Goal: Contribute content

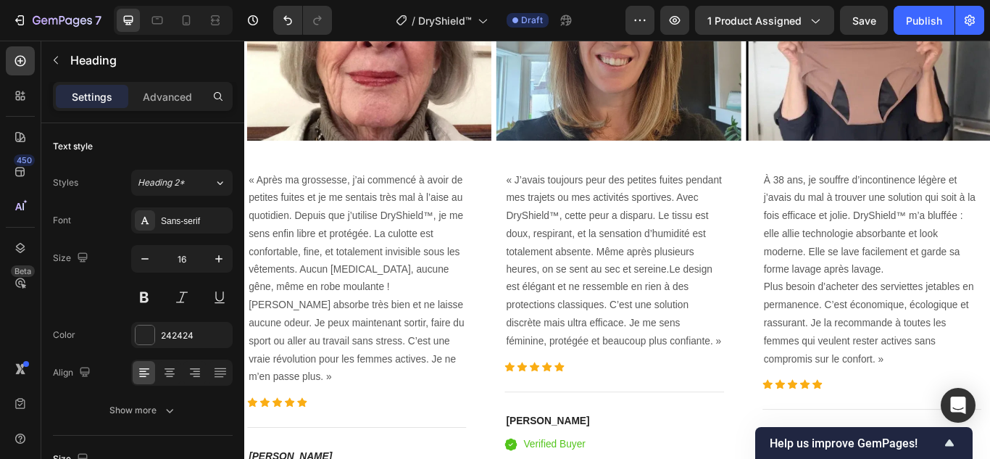
scroll to position [3405, 0]
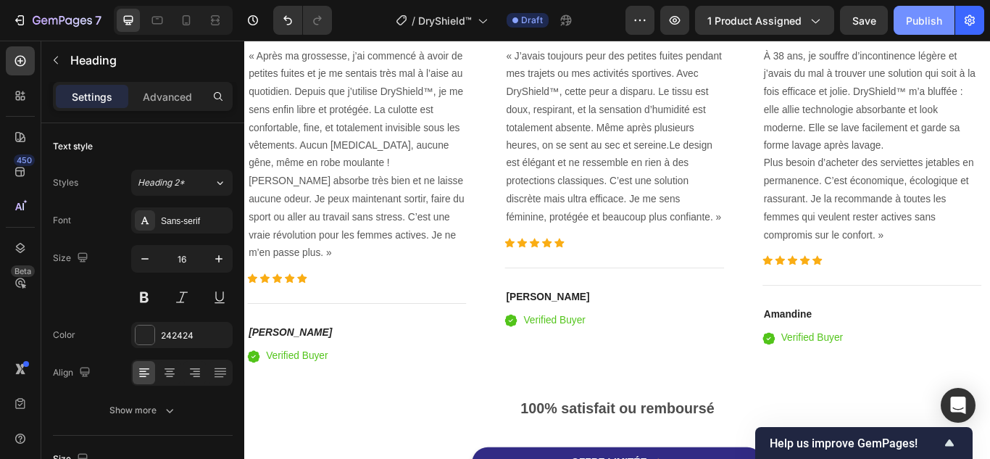
click at [910, 13] on div "Publish" at bounding box center [924, 20] width 36 height 15
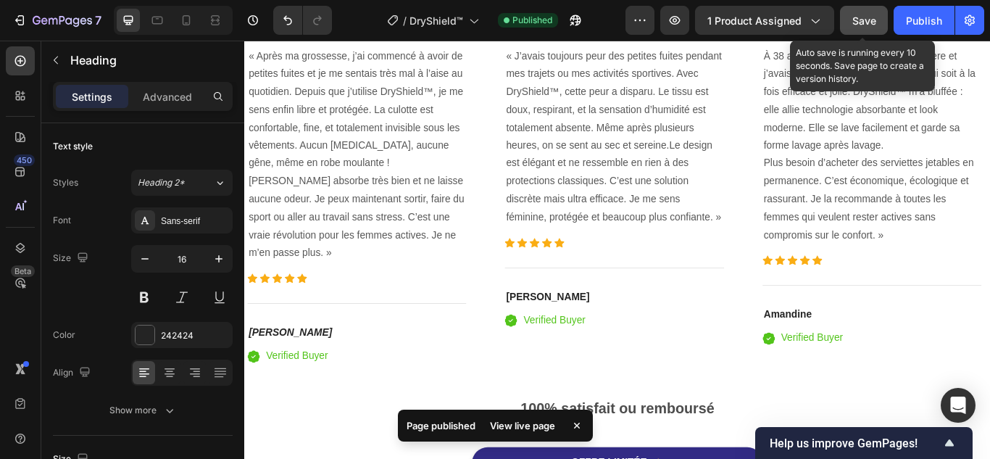
click at [862, 22] on span "Save" at bounding box center [864, 20] width 24 height 12
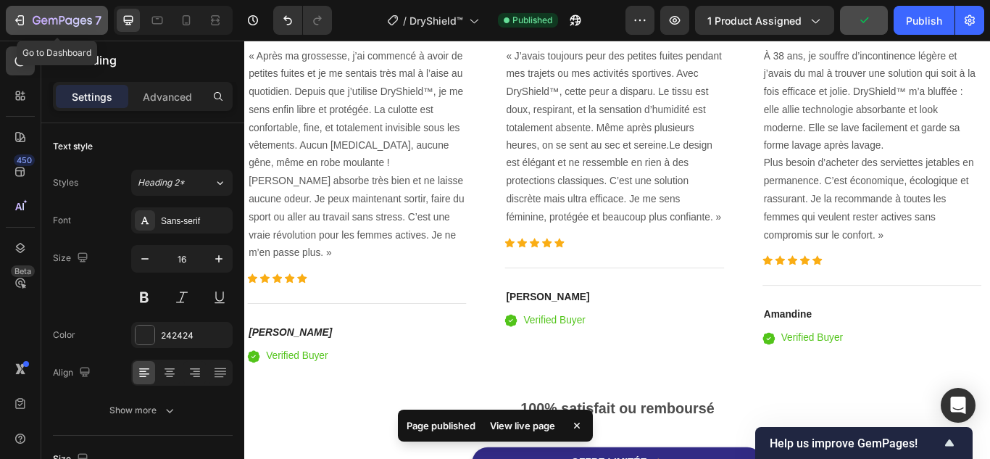
click at [24, 17] on icon "button" at bounding box center [19, 20] width 14 height 14
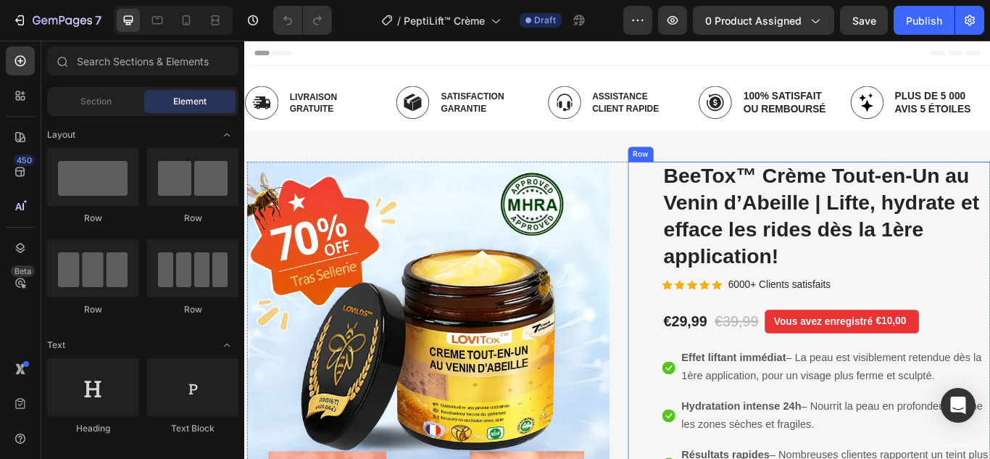
scroll to position [145, 0]
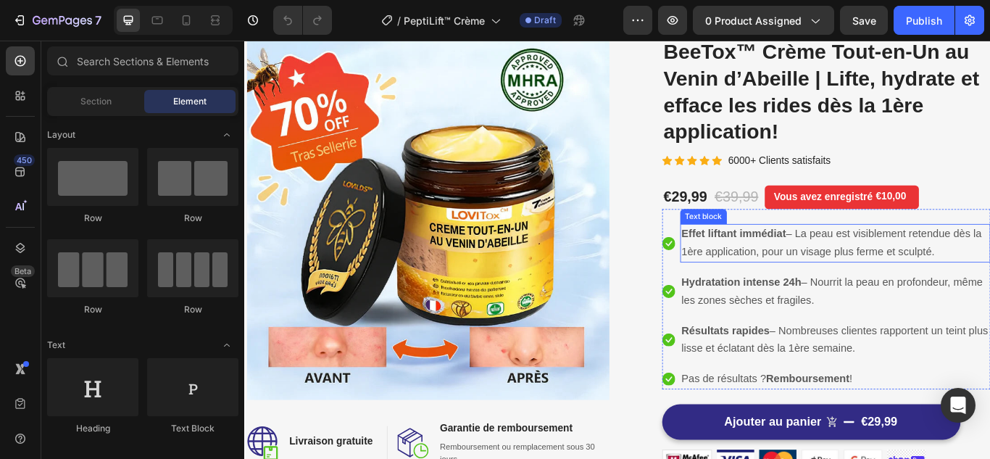
click at [809, 272] on p "Effet liftant immédiat – La peau est visiblement retendue dès la 1ère applicati…" at bounding box center [933, 277] width 359 height 42
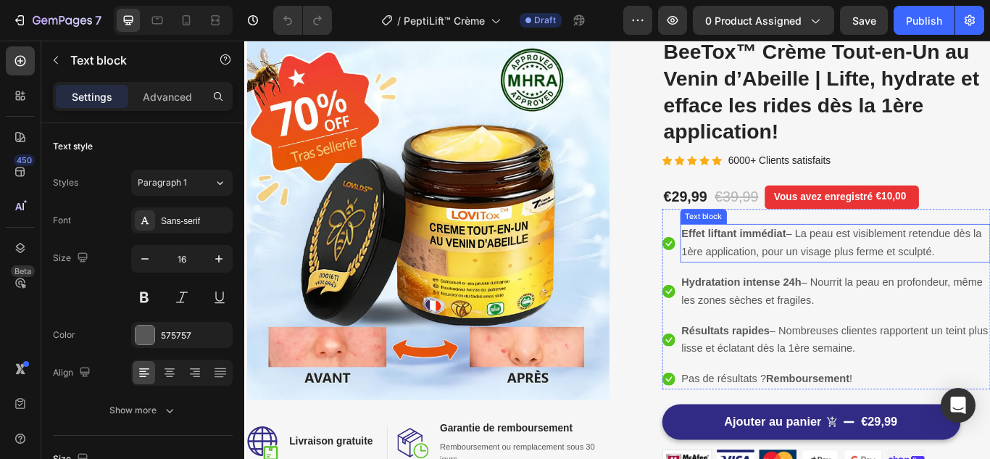
click at [809, 272] on p "Effet liftant immédiat – La peau est visiblement retendue dès la 1ère applicati…" at bounding box center [933, 277] width 359 height 42
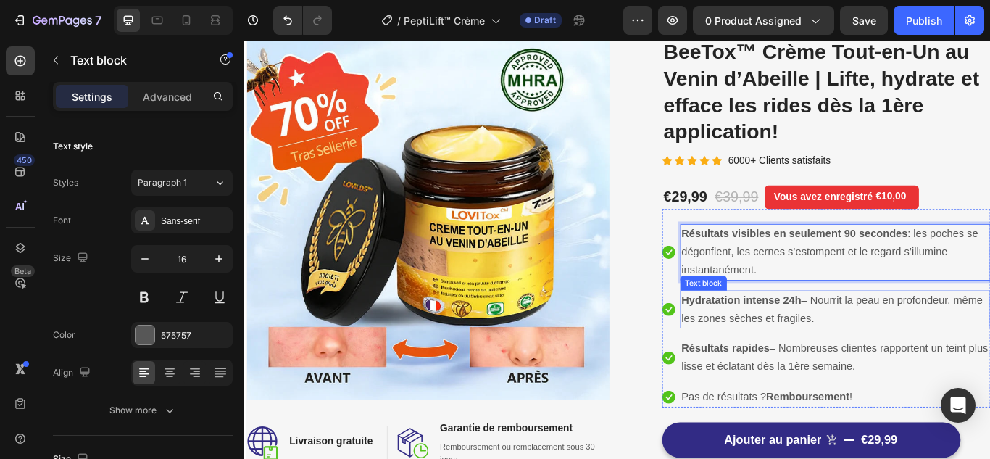
click at [822, 349] on strong "Hydratation intense 24h" at bounding box center [824, 343] width 140 height 14
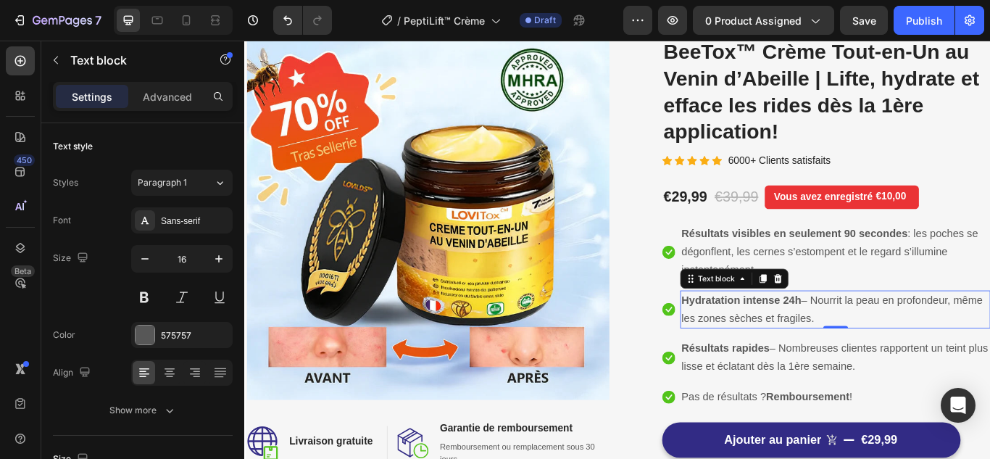
click at [822, 349] on strong "Hydratation intense 24h" at bounding box center [824, 343] width 140 height 14
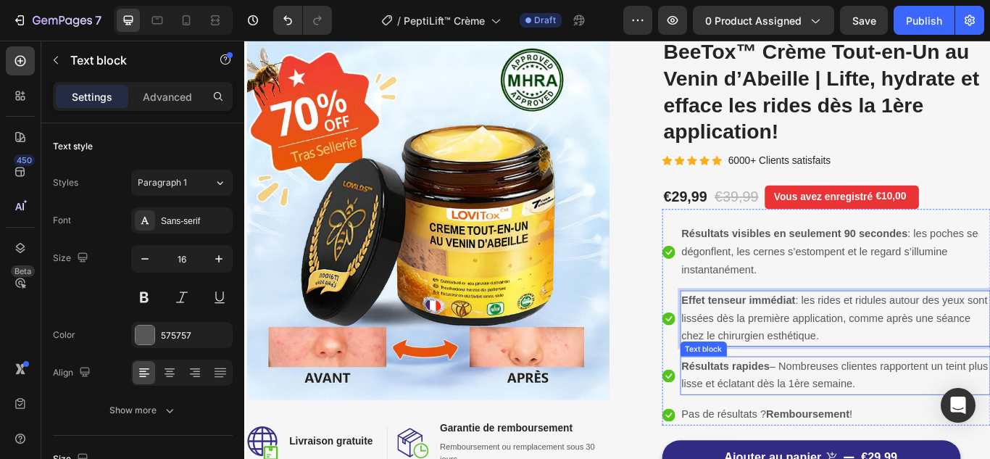
click at [859, 431] on p "Résultats rapides – Nombreuses clientes rapportent un teint plus lisse et éclat…" at bounding box center [933, 431] width 359 height 42
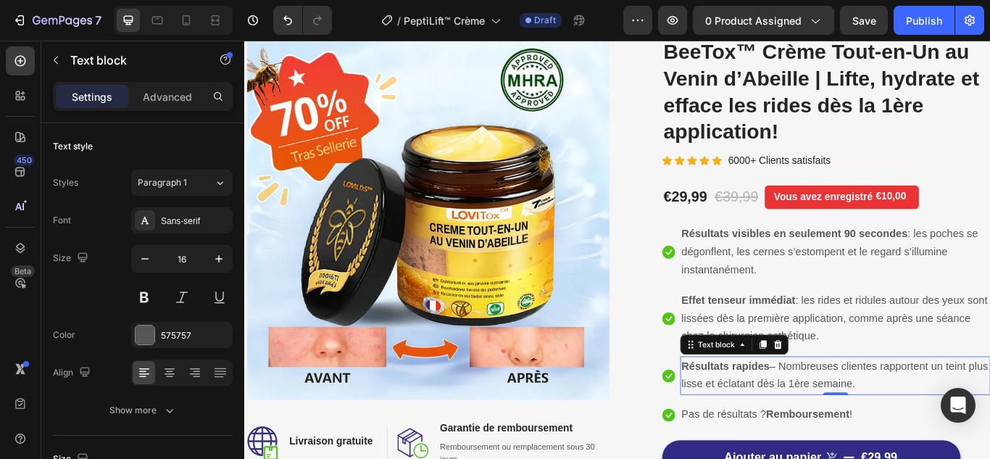
click at [859, 431] on p "Résultats rapides – Nombreuses clientes rapportent un teint plus lisse et éclat…" at bounding box center [933, 431] width 359 height 42
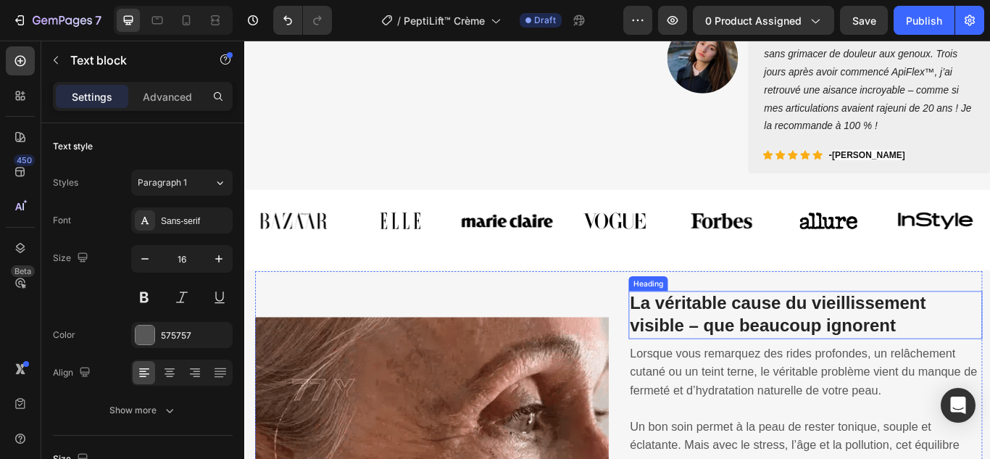
scroll to position [798, 0]
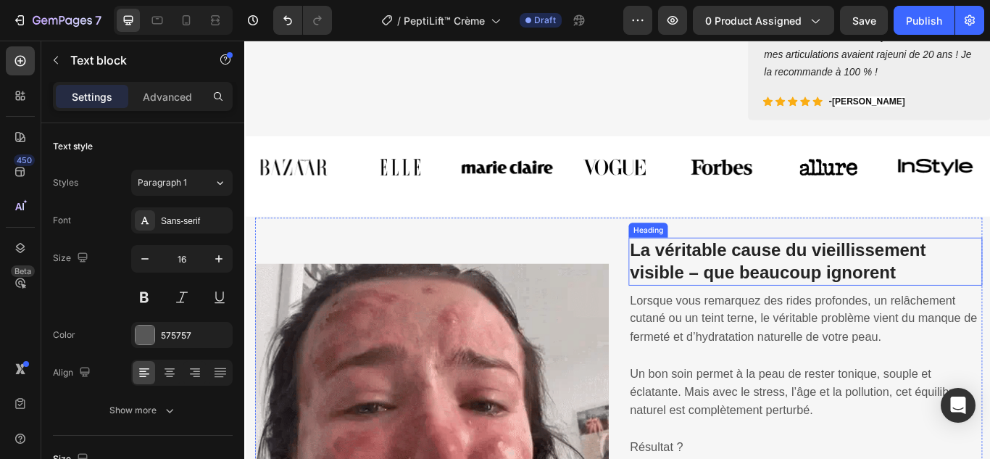
click at [768, 299] on strong "La véritable cause du vieillissement visible – que beaucoup ignorent" at bounding box center [865, 297] width 345 height 49
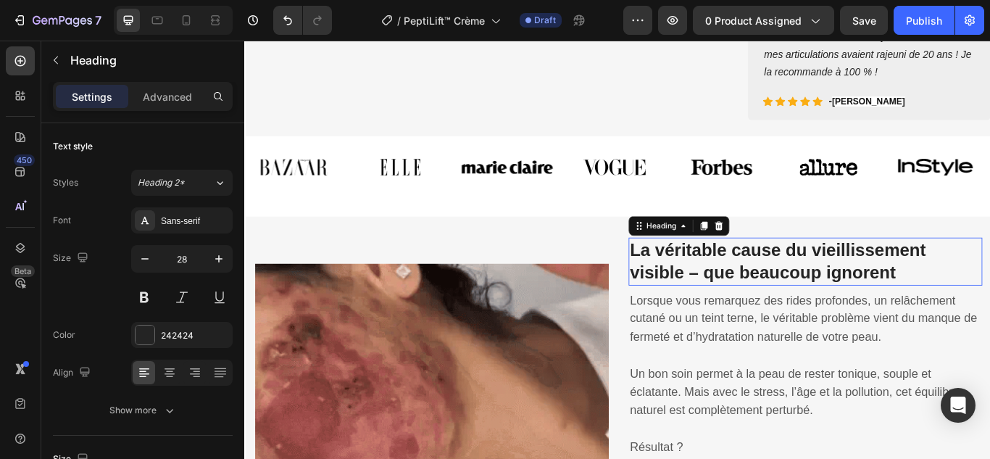
click at [768, 299] on strong "La véritable cause du vieillissement visible – que beaucoup ignorent" at bounding box center [865, 297] width 345 height 49
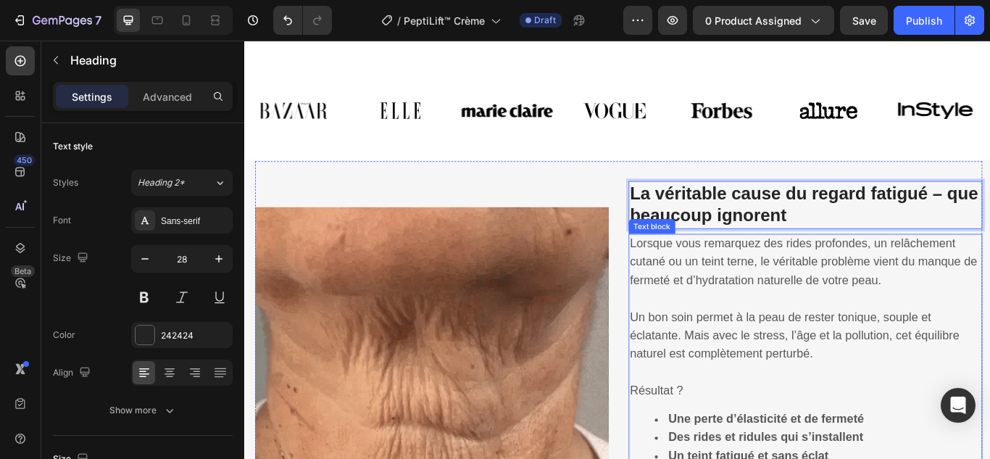
scroll to position [1088, 0]
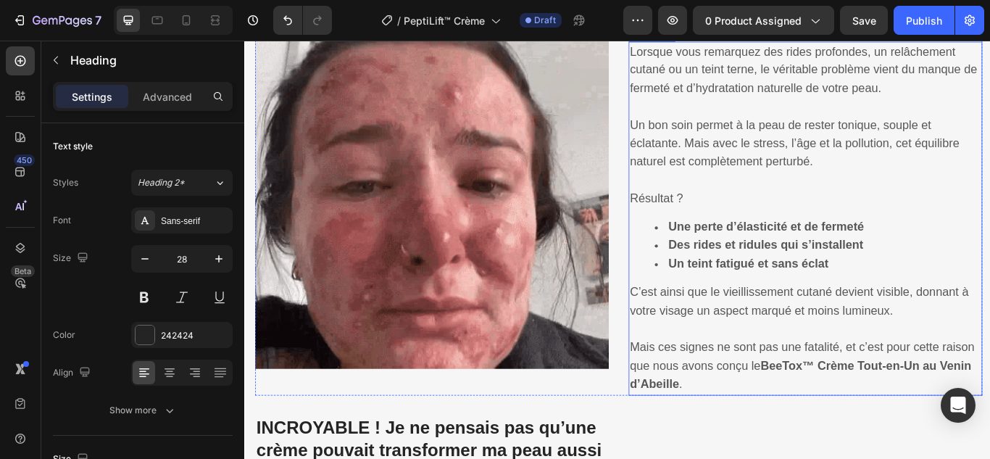
click at [788, 141] on span "Un bon soin permet à la peau de rester tonique, souple et éclatante. Mais avec …" at bounding box center [885, 160] width 384 height 59
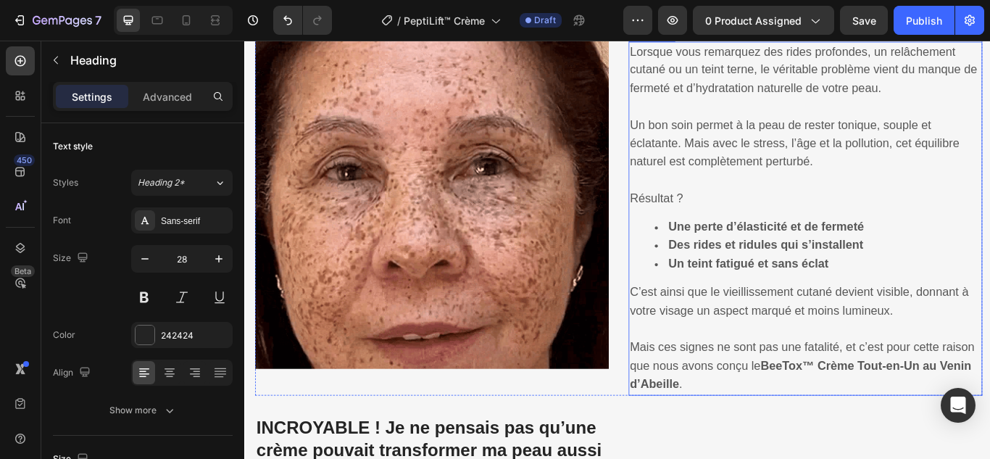
click at [788, 141] on span "Un bon soin permet à la peau de rester tonique, souple et éclatante. Mais avec …" at bounding box center [885, 160] width 384 height 59
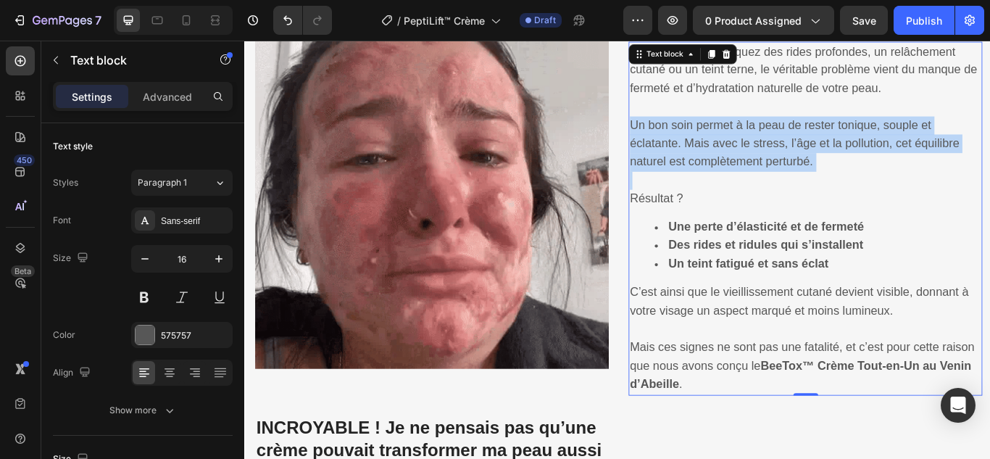
click at [788, 141] on span "Un bon soin permet à la peau de rester tonique, souple et éclatante. Mais avec …" at bounding box center [885, 160] width 384 height 59
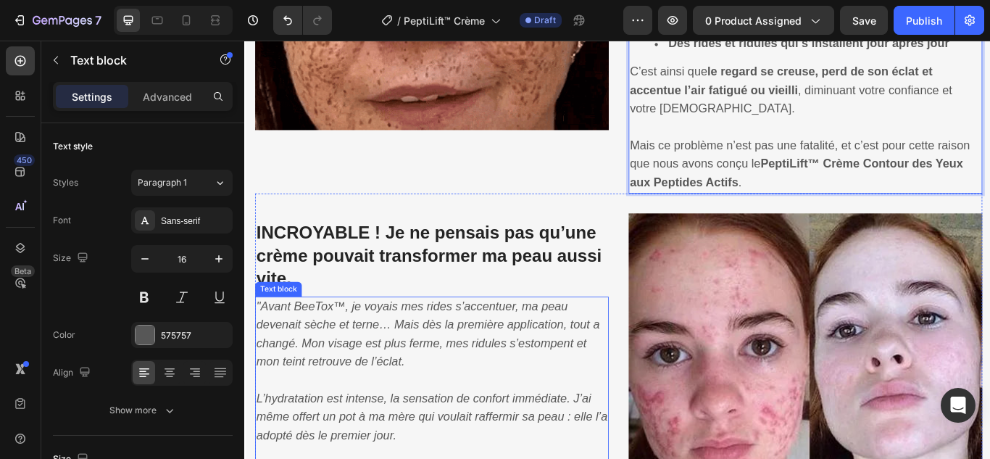
scroll to position [1421, 0]
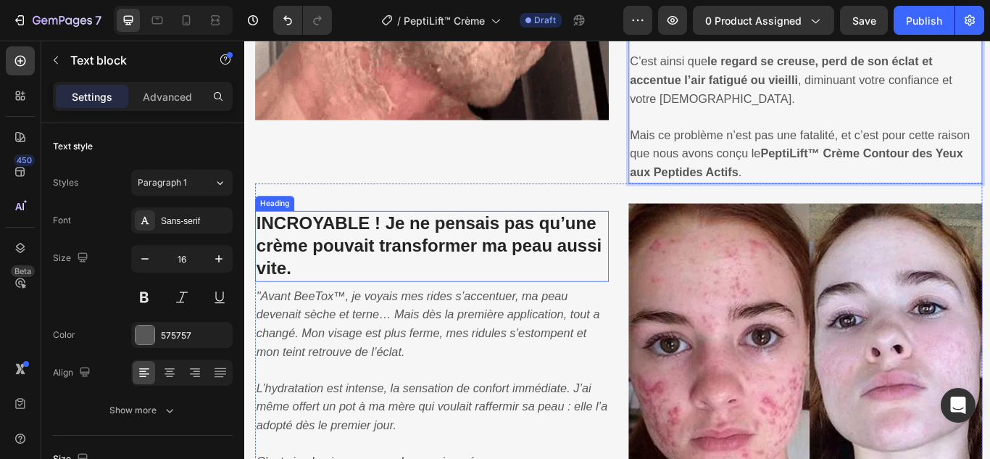
click at [459, 273] on strong "INCROYABLE ! Je ne pensais pas qu’une crème pouvait transformer ma peau aussi v…" at bounding box center [459, 279] width 403 height 75
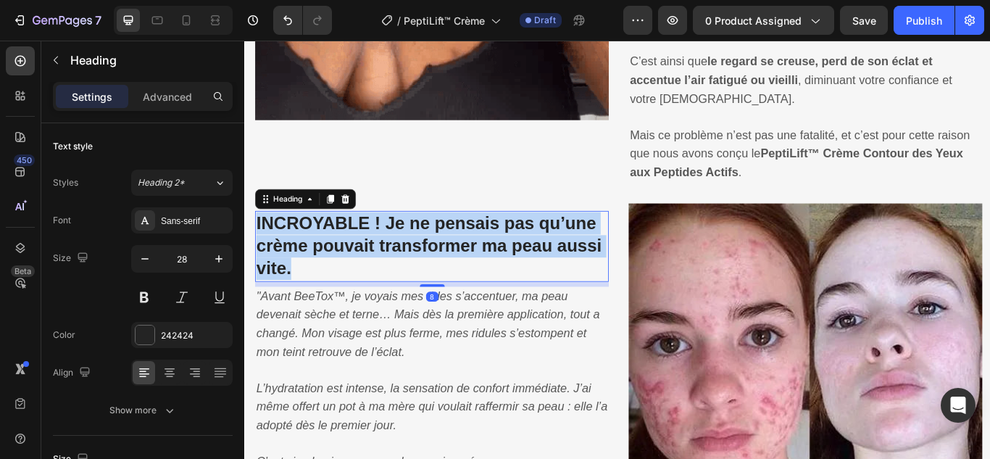
click at [459, 273] on strong "INCROYABLE ! Je ne pensais pas qu’une crème pouvait transformer ma peau aussi v…" at bounding box center [459, 279] width 403 height 75
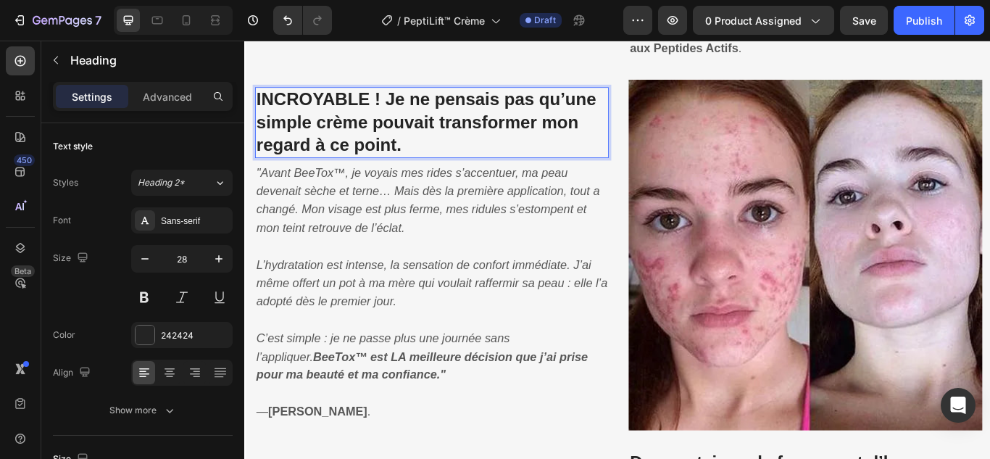
scroll to position [1566, 0]
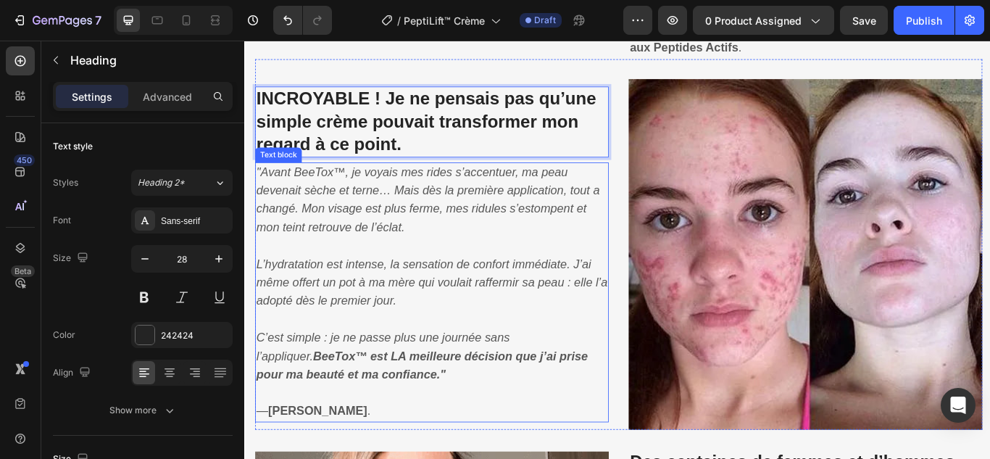
click at [429, 244] on icon ""Avant BeeTox™, je voyais mes rides s’accentuer, ma peau devenait sèche et tern…" at bounding box center [458, 226] width 400 height 80
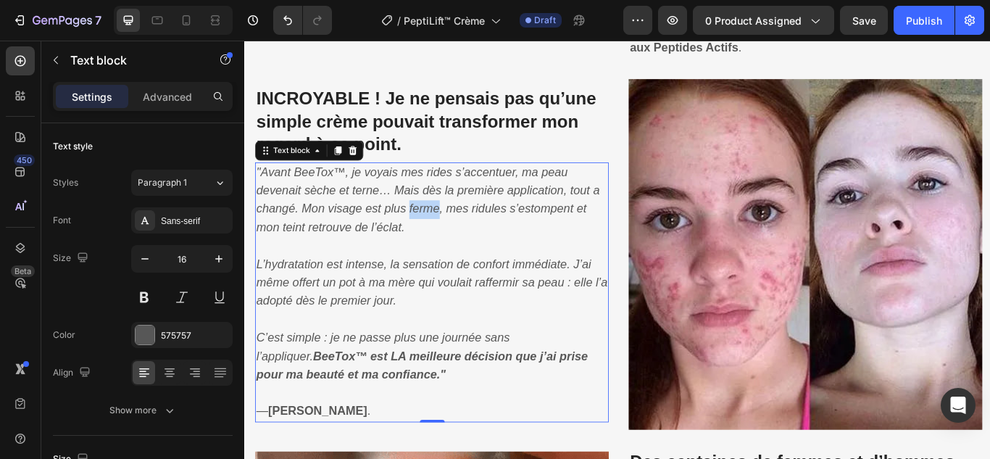
click at [429, 244] on icon ""Avant BeeTox™, je voyais mes rides s’accentuer, ma peau devenait sèche et tern…" at bounding box center [458, 226] width 400 height 80
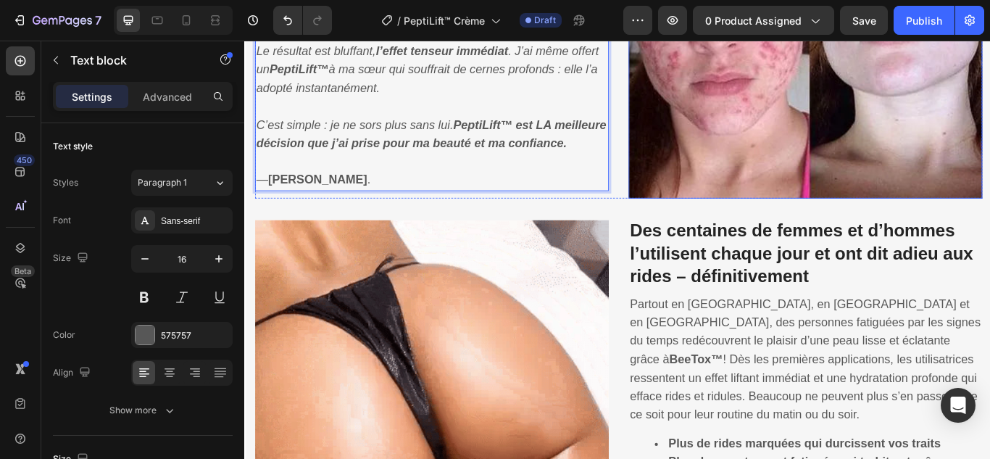
scroll to position [1953, 0]
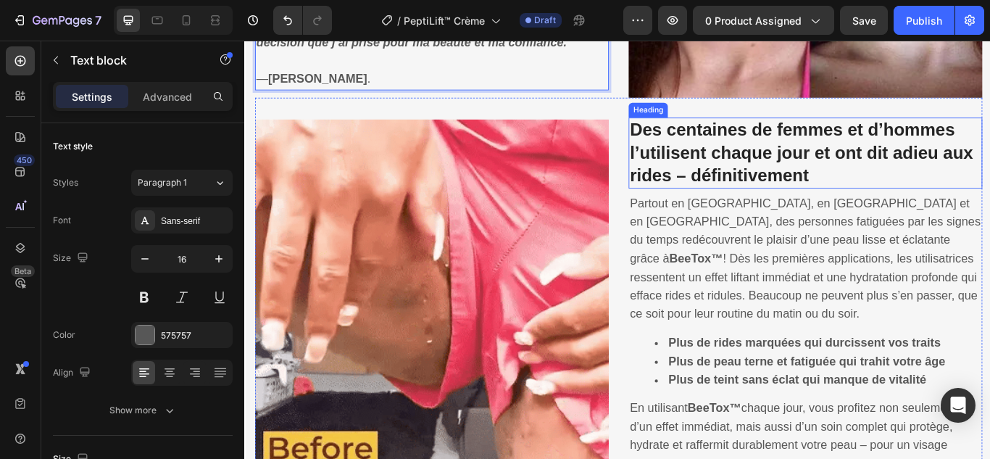
click at [825, 156] on strong "Des centaines de femmes et d’hommes l’utilisent chaque jour et ont dit adieu au…" at bounding box center [893, 170] width 400 height 75
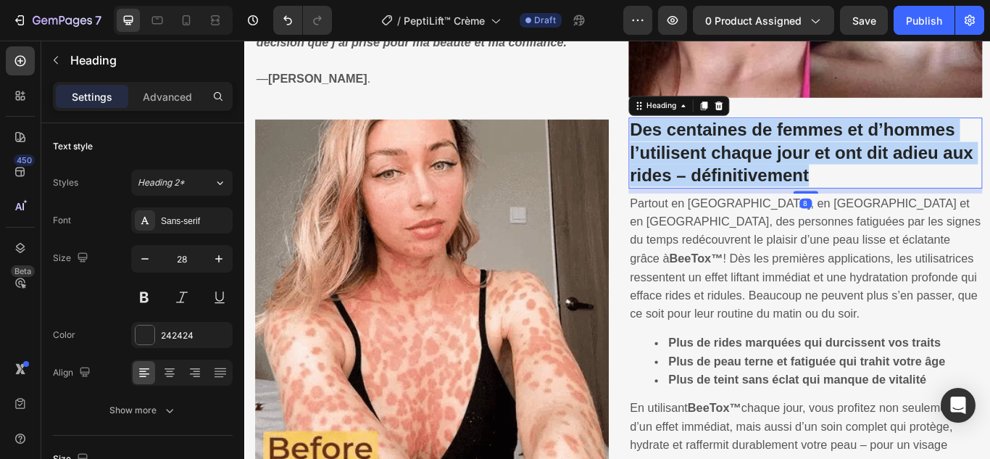
click at [825, 156] on strong "Des centaines de femmes et d’hommes l’utilisent chaque jour et ont dit adieu au…" at bounding box center [893, 170] width 400 height 75
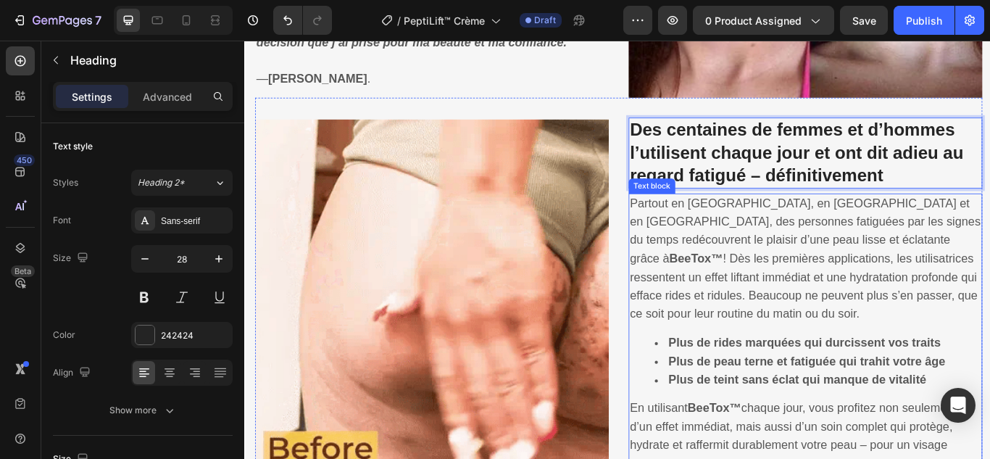
click at [801, 288] on p "Partout en [GEOGRAPHIC_DATA], en [GEOGRAPHIC_DATA] et en [GEOGRAPHIC_DATA], des…" at bounding box center [897, 295] width 409 height 151
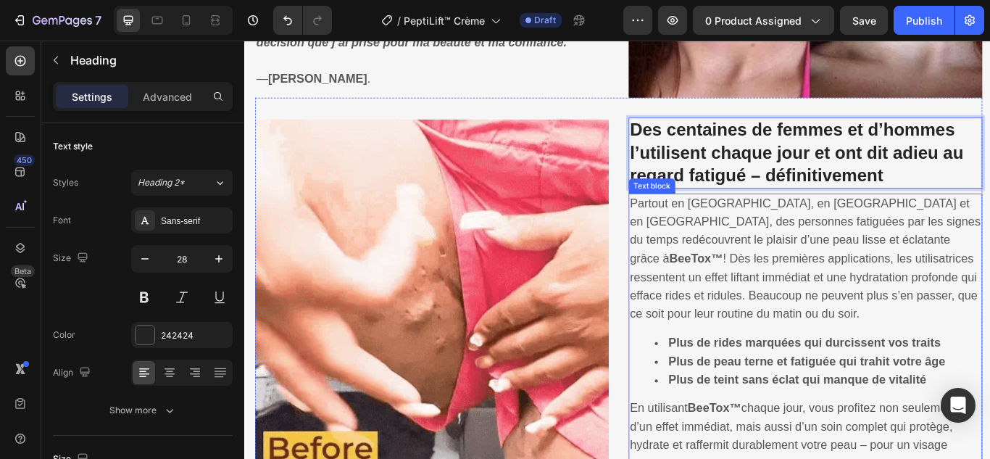
click at [801, 288] on p "Partout en [GEOGRAPHIC_DATA], en [GEOGRAPHIC_DATA] et en [GEOGRAPHIC_DATA], des…" at bounding box center [897, 295] width 409 height 151
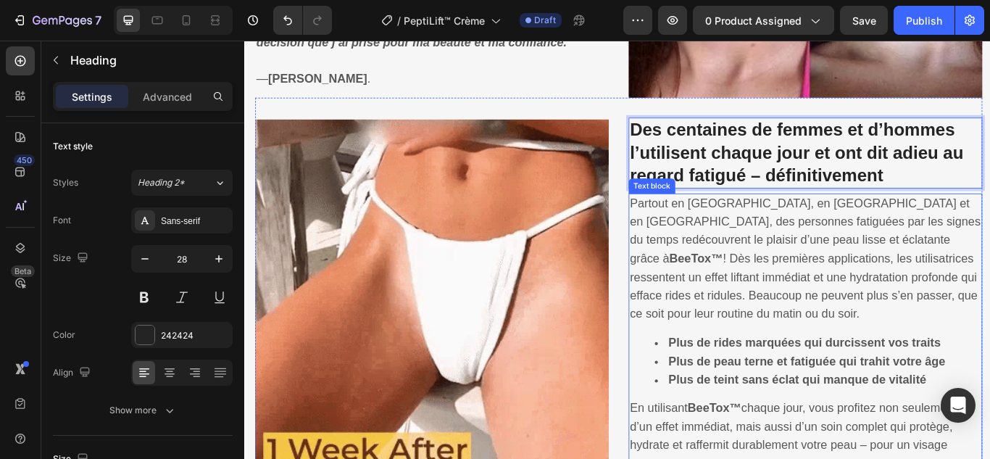
click at [801, 288] on p "Partout en [GEOGRAPHIC_DATA], en [GEOGRAPHIC_DATA] et en [GEOGRAPHIC_DATA], des…" at bounding box center [897, 295] width 409 height 151
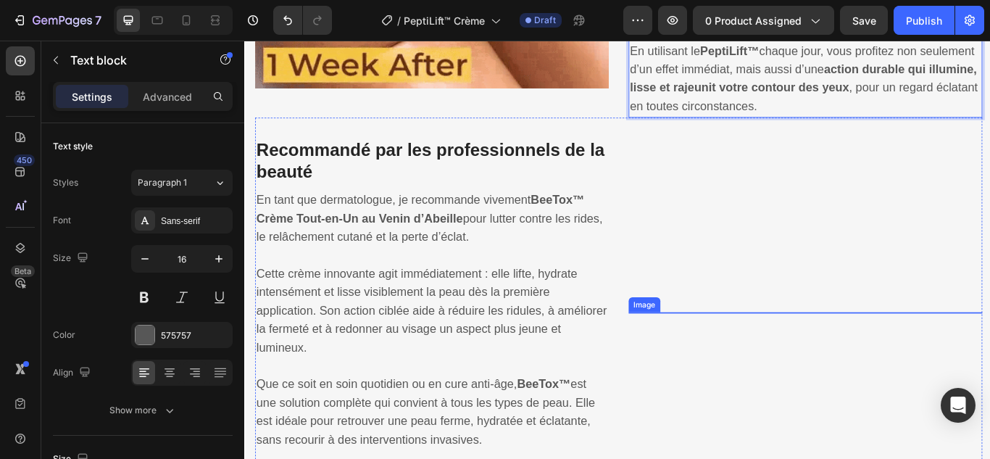
scroll to position [2529, 0]
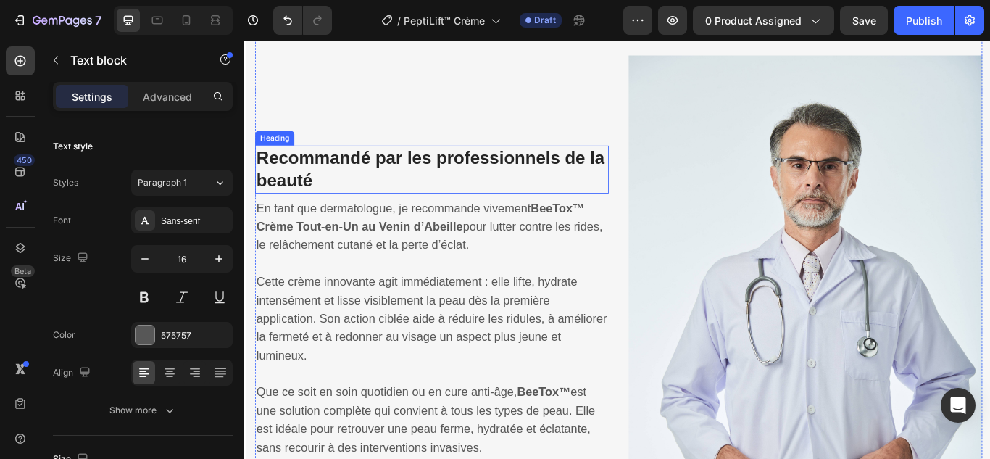
click at [504, 197] on h3 "Recommandé par les professionnels de la beauté" at bounding box center [462, 191] width 412 height 56
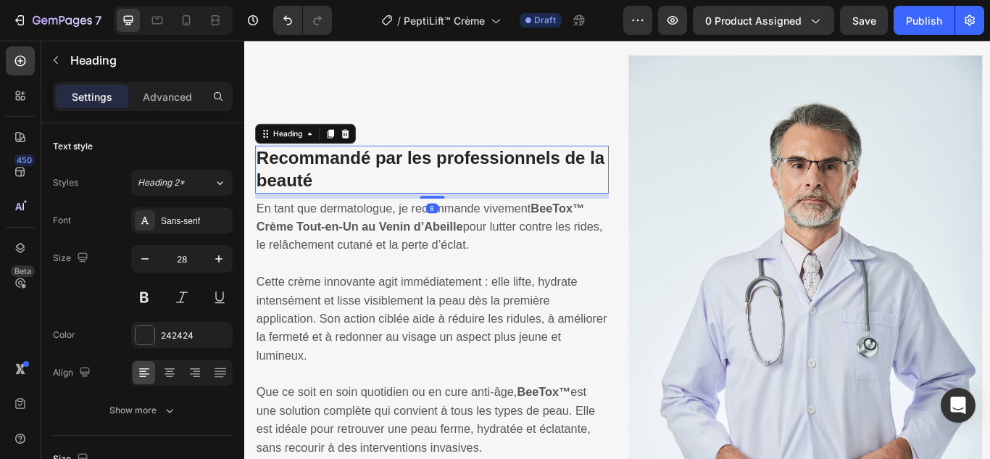
click at [504, 197] on h3 "Recommandé par les professionnels de la beauté" at bounding box center [462, 191] width 412 height 56
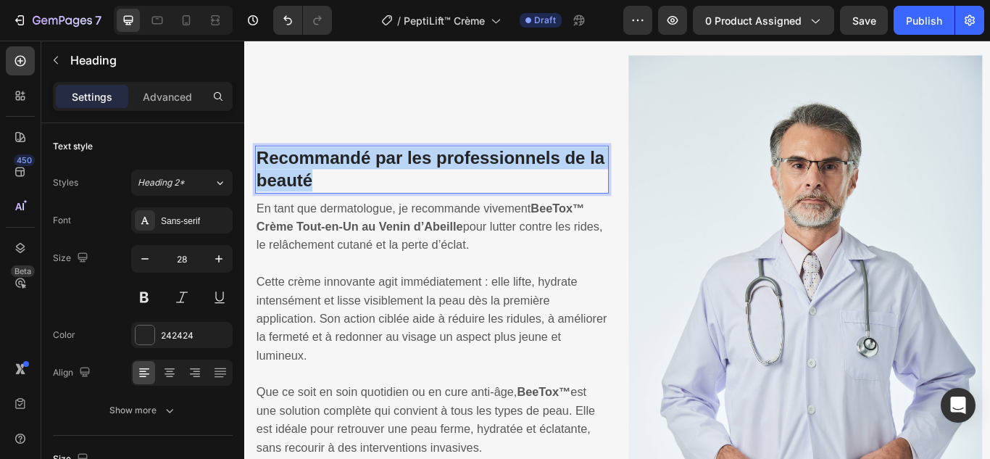
click at [504, 197] on p "Recommandé par les professionnels de la beauté" at bounding box center [462, 190] width 409 height 53
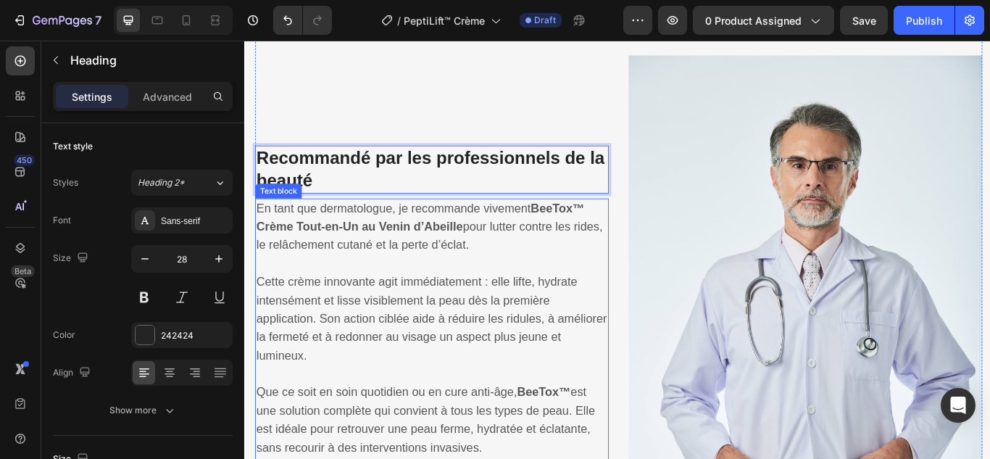
click at [459, 287] on span "En tant que dermatologue, je recommande vivement BeeTox™ Crème Tout-en-Un au Ve…" at bounding box center [460, 257] width 404 height 59
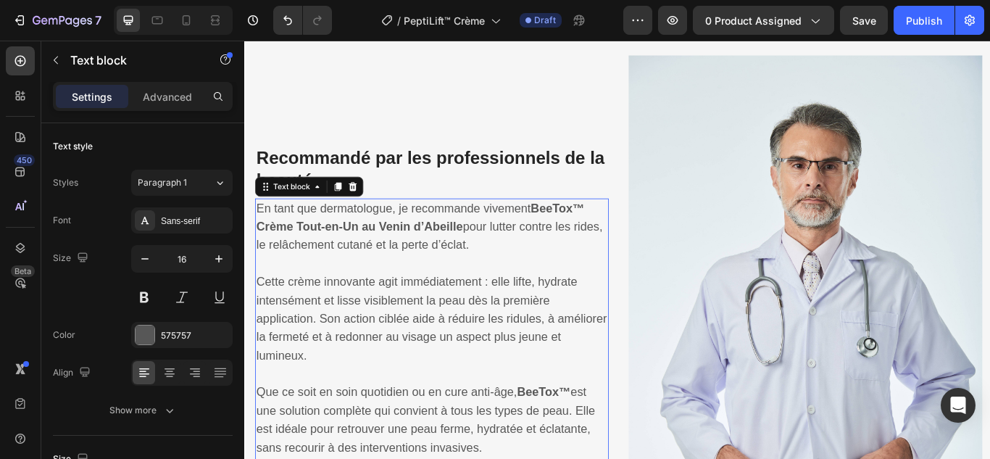
click at [459, 287] on span "En tant que dermatologue, je recommande vivement BeeTox™ Crème Tout-en-Un au Ve…" at bounding box center [460, 257] width 404 height 59
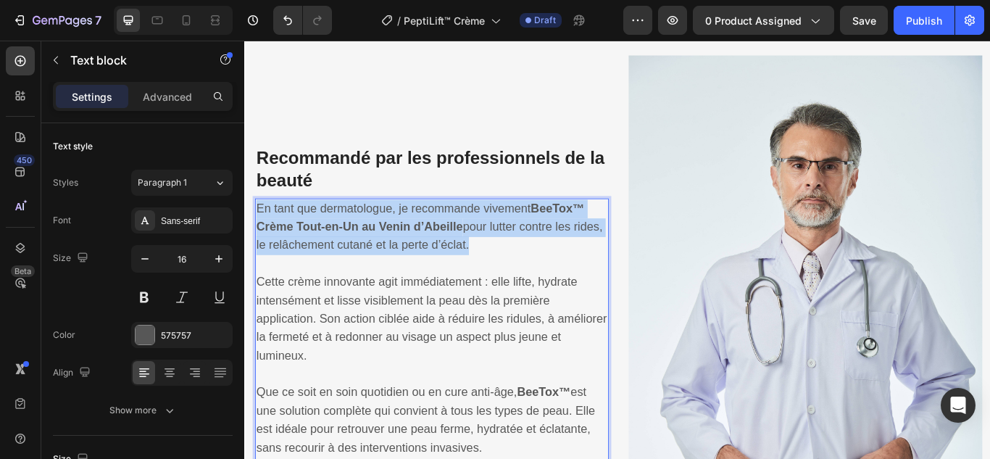
click at [459, 287] on span "En tant que dermatologue, je recommande vivement BeeTox™ Crème Tout-en-Un au Ve…" at bounding box center [460, 257] width 404 height 59
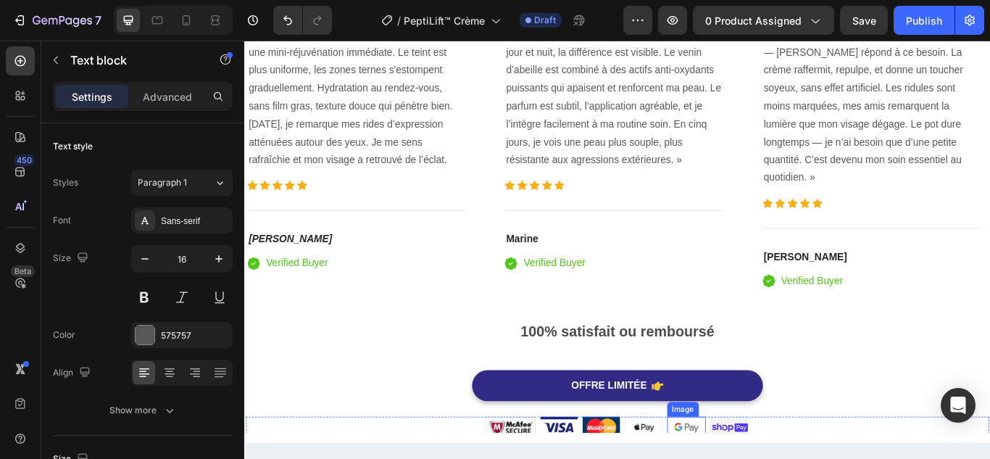
scroll to position [3873, 0]
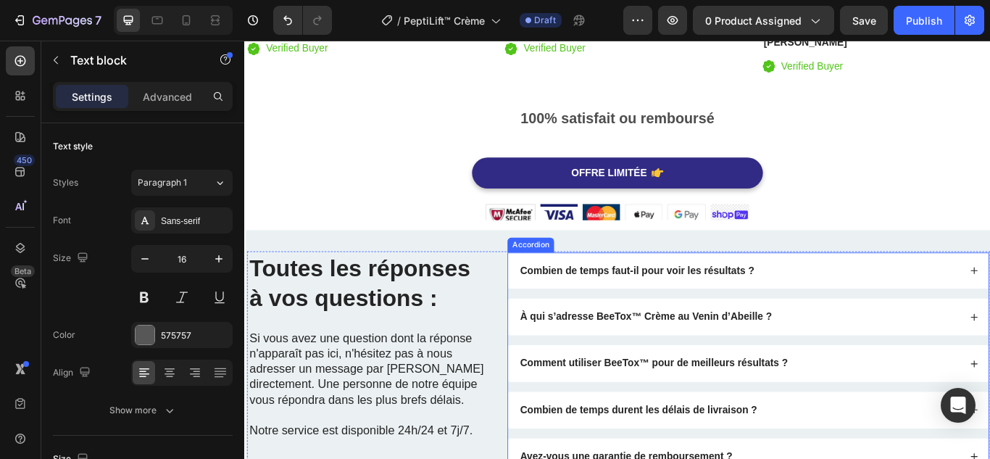
click at [790, 308] on strong "Combien de temps faut-il pour voir les résultats ?" at bounding box center [701, 308] width 273 height 12
click at [785, 307] on strong "Combien de temps faut-il pour voir les résultats ?" at bounding box center [701, 308] width 273 height 12
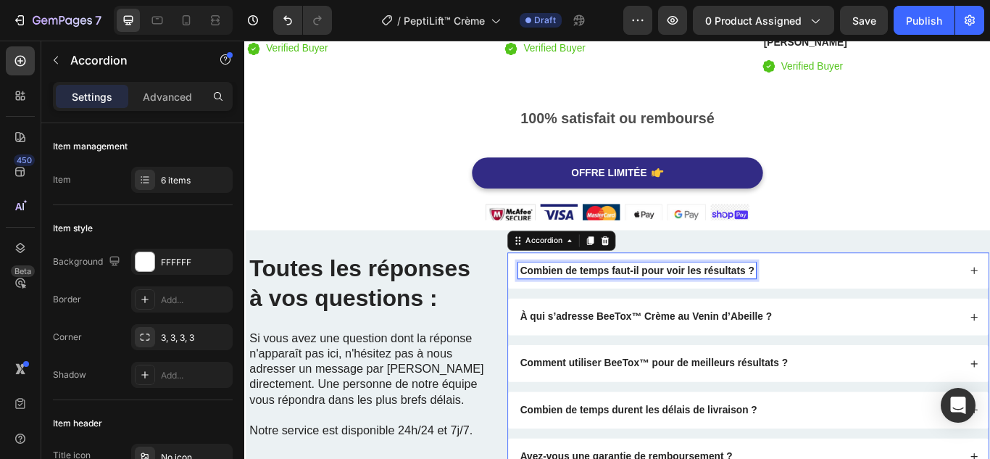
scroll to position [3899, 0]
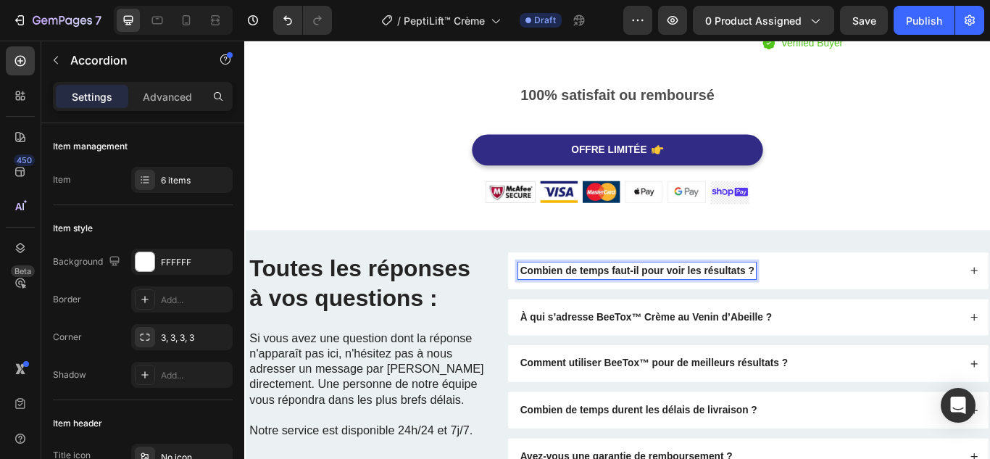
click at [687, 299] on div "Combien de temps faut-il pour voir les résultats ?" at bounding box center [701, 309] width 277 height 20
click at [984, 302] on div "Combien de temps faut-il pour voir les résultats avec PeptiLift™ ?" at bounding box center [820, 309] width 515 height 20
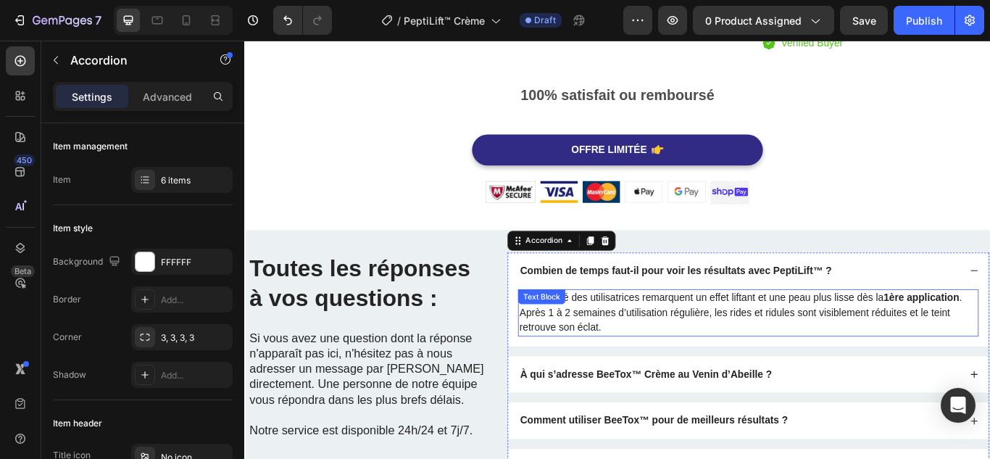
click at [786, 338] on p "La majorité des utilisatrices remarquent un effet liftant et une peau plus liss…" at bounding box center [831, 358] width 534 height 52
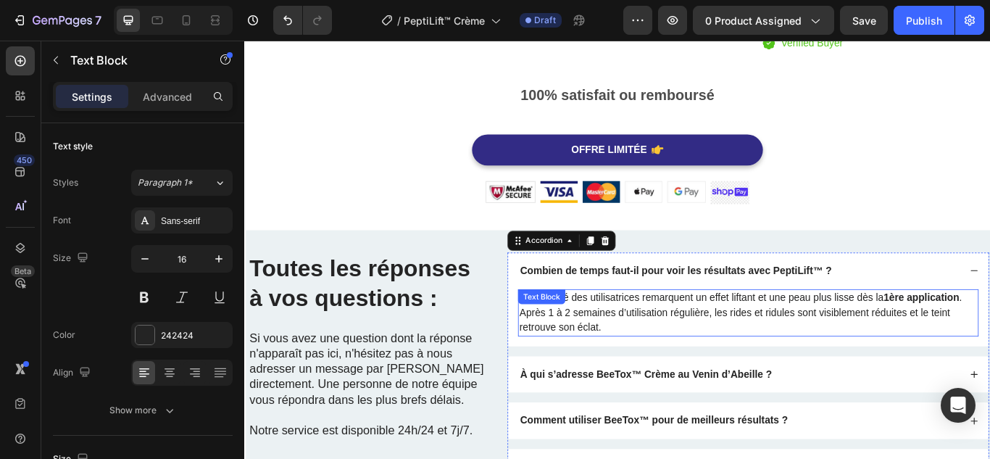
click at [786, 338] on p "La majorité des utilisatrices remarquent un effet liftant et une peau plus liss…" at bounding box center [831, 358] width 534 height 52
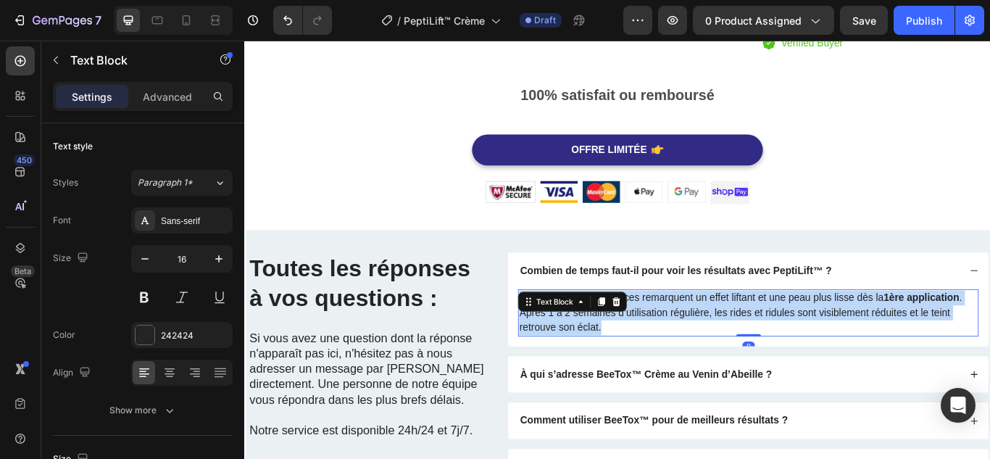
click at [786, 338] on p "La majorité des utilisatrices remarquent un effet liftant et une peau plus liss…" at bounding box center [831, 358] width 534 height 52
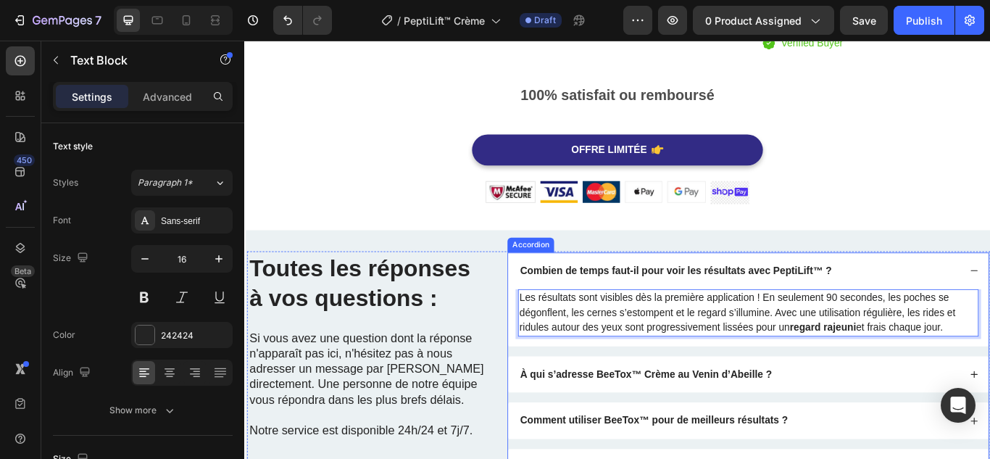
click at [837, 423] on strong "À qui s’adresse BeeTox™ Crème au Venin d’Abeille ?" at bounding box center [711, 429] width 293 height 12
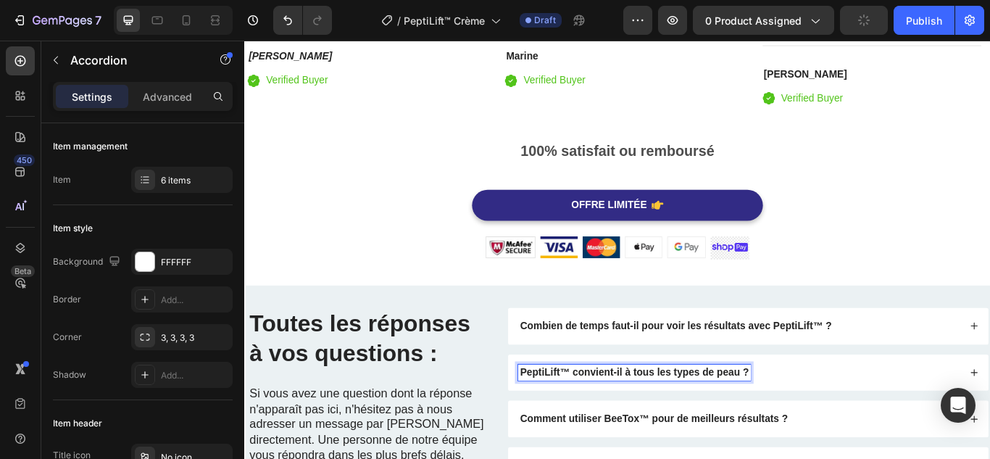
scroll to position [3833, 0]
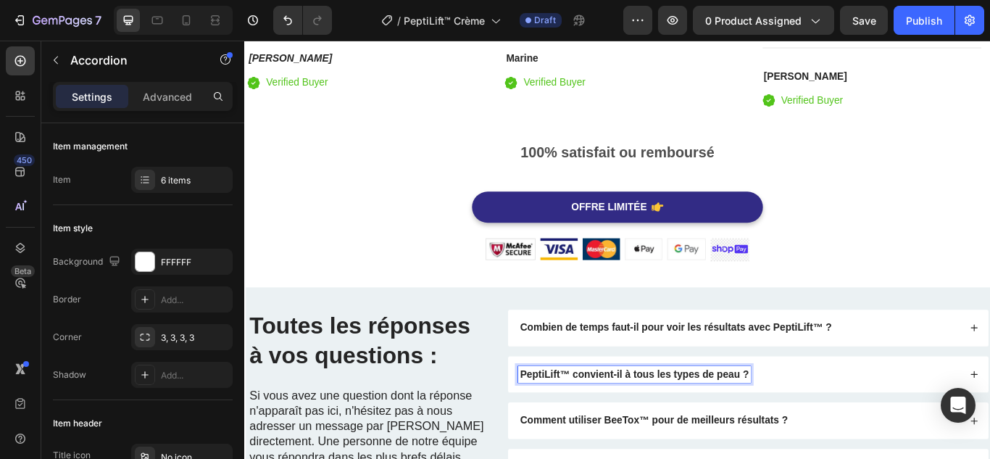
click at [904, 438] on div "PeptiLift™ convient-il à tous les types de peau ?" at bounding box center [831, 430] width 560 height 43
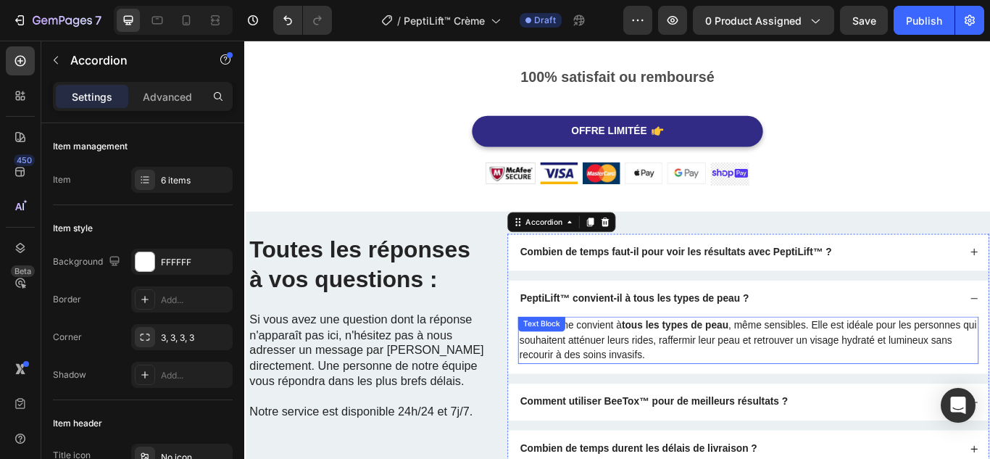
scroll to position [3978, 0]
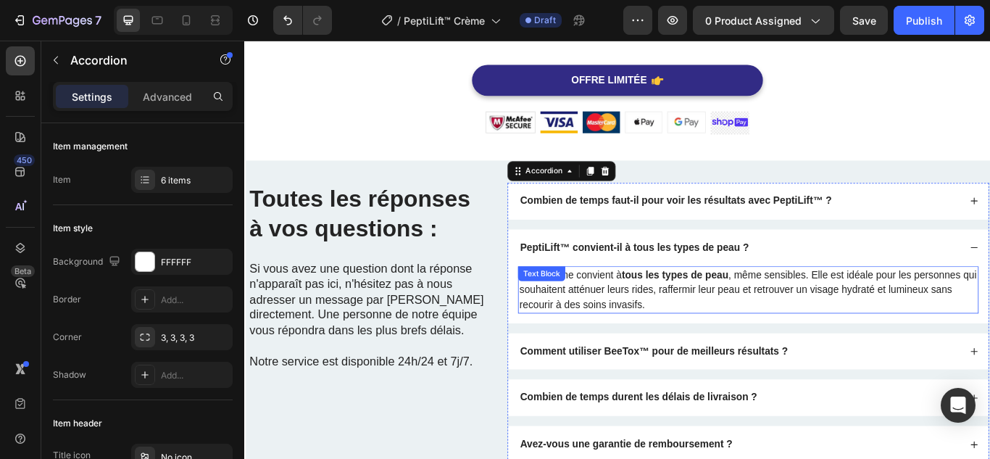
click at [777, 310] on strong "tous les types de peau" at bounding box center [746, 313] width 125 height 12
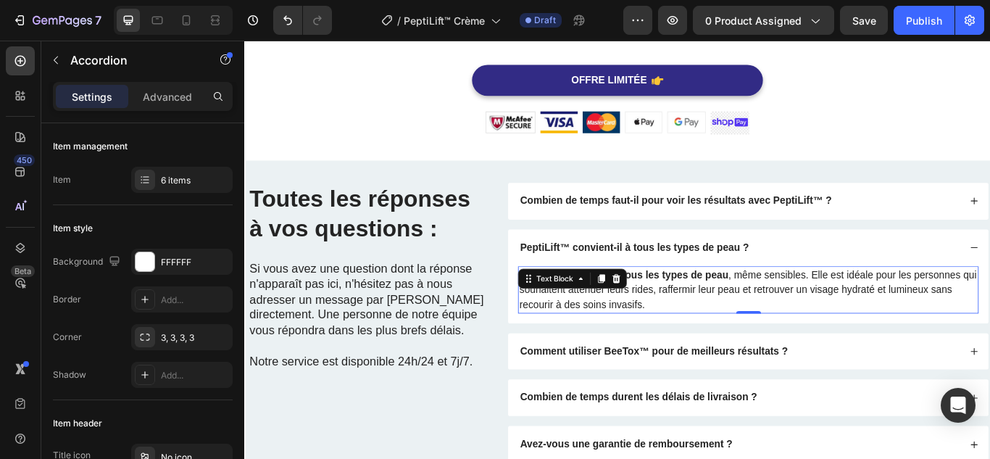
click at [777, 310] on strong "tous les types de peau" at bounding box center [746, 313] width 125 height 12
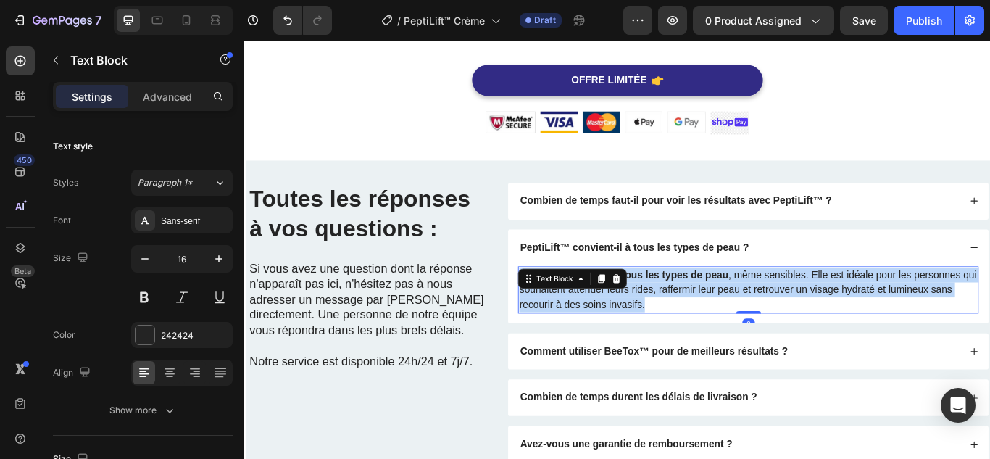
click at [777, 310] on strong "tous les types de peau" at bounding box center [746, 313] width 125 height 12
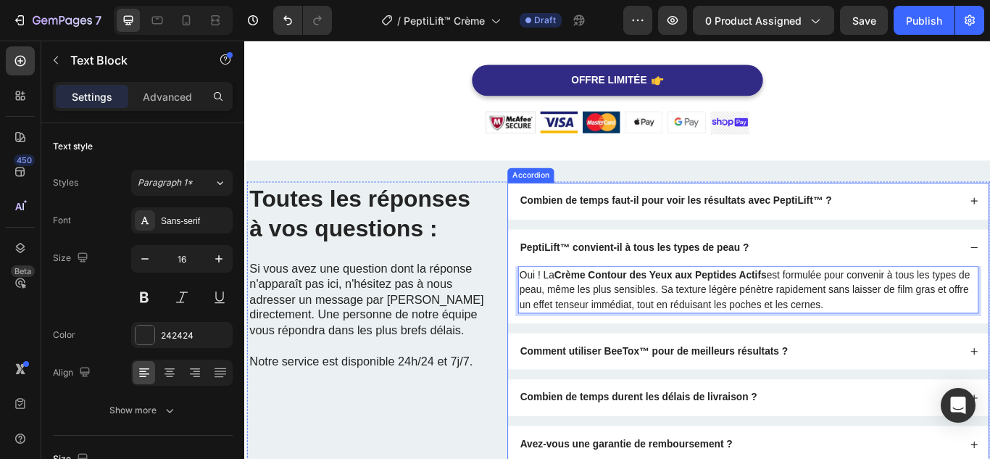
click at [656, 409] on p "Comment utiliser BeeTox™ pour de meilleurs résultats ?" at bounding box center [721, 403] width 312 height 15
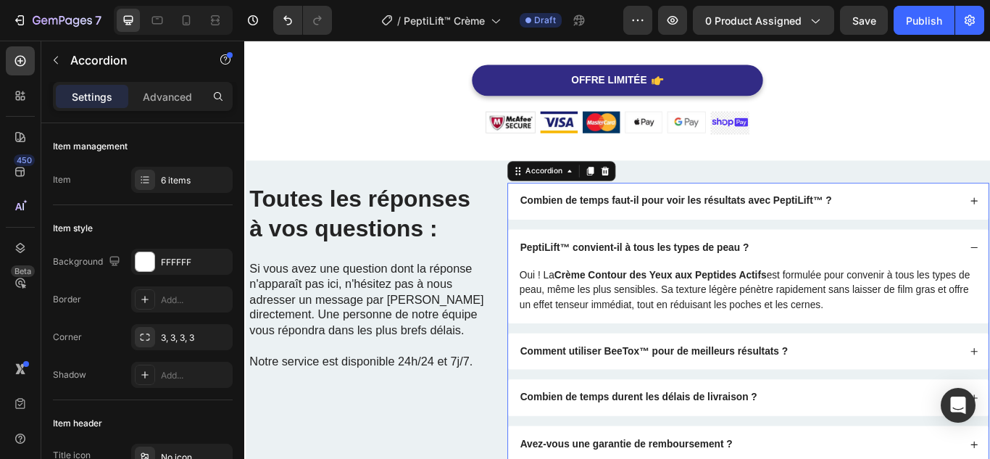
click at [896, 409] on div "Comment utiliser BeeTox™ pour de meilleurs résultats ?" at bounding box center [820, 403] width 515 height 20
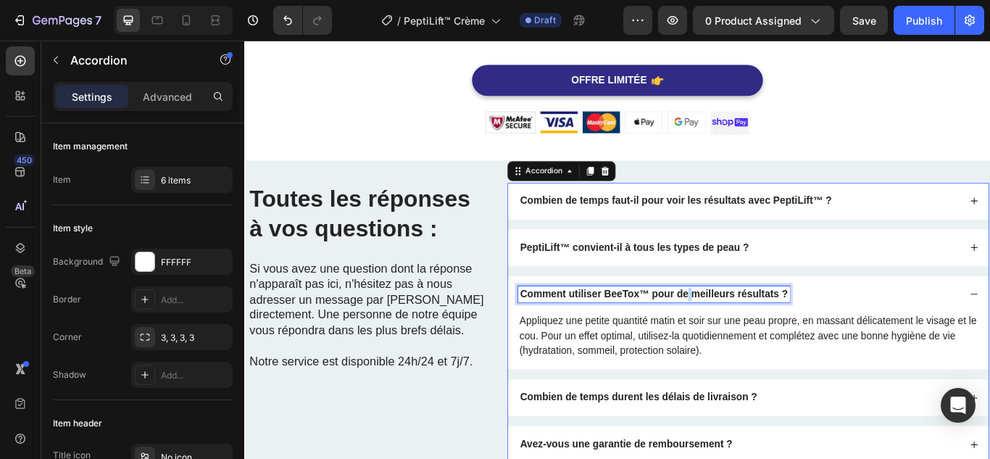
click at [756, 333] on strong "Comment utiliser BeeTox™ pour de meilleurs résultats ?" at bounding box center [721, 336] width 312 height 12
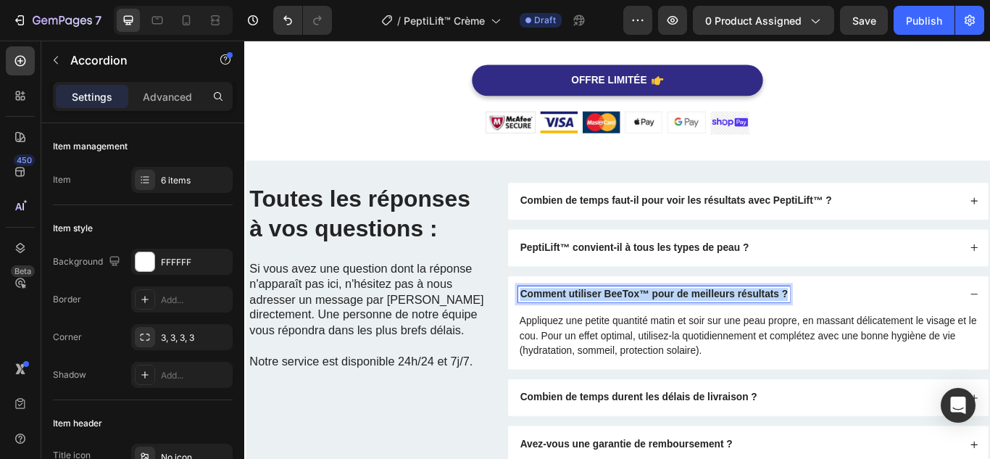
click at [756, 333] on strong "Comment utiliser BeeTox™ pour de meilleurs résultats ?" at bounding box center [721, 336] width 312 height 12
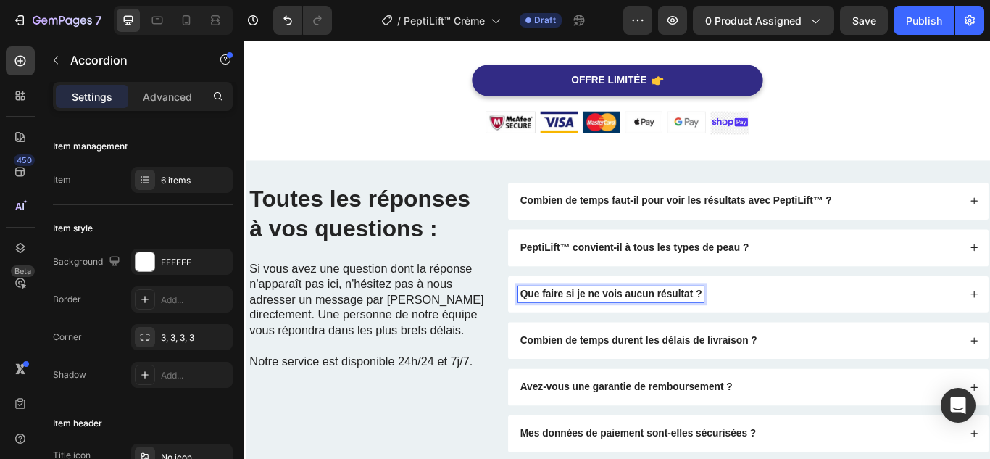
click at [822, 336] on div "Que faire si je ne vois aucun résultat ?" at bounding box center [820, 337] width 515 height 20
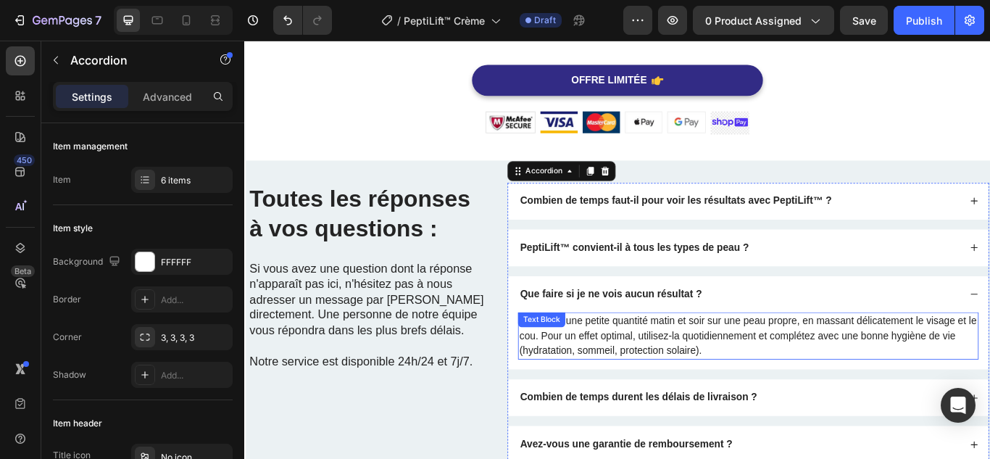
click at [741, 370] on p "Appliquez une petite quantité matin et soir sur une peau propre, en massant dél…" at bounding box center [831, 385] width 534 height 52
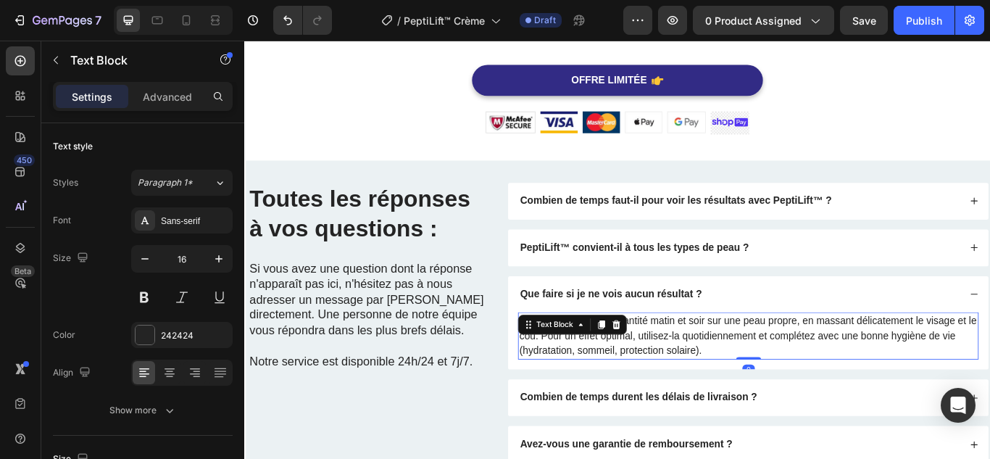
click at [741, 370] on p "Appliquez une petite quantité matin et soir sur une peau propre, en massant dél…" at bounding box center [831, 385] width 534 height 52
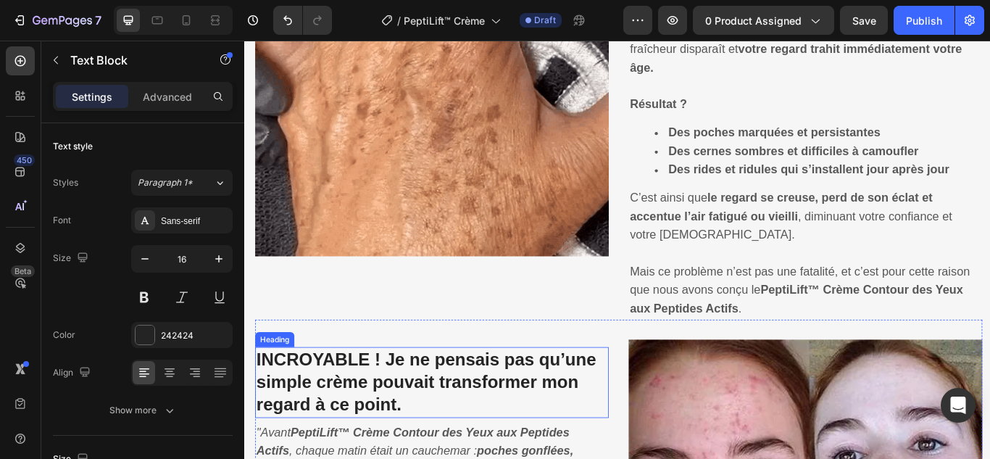
scroll to position [1224, 0]
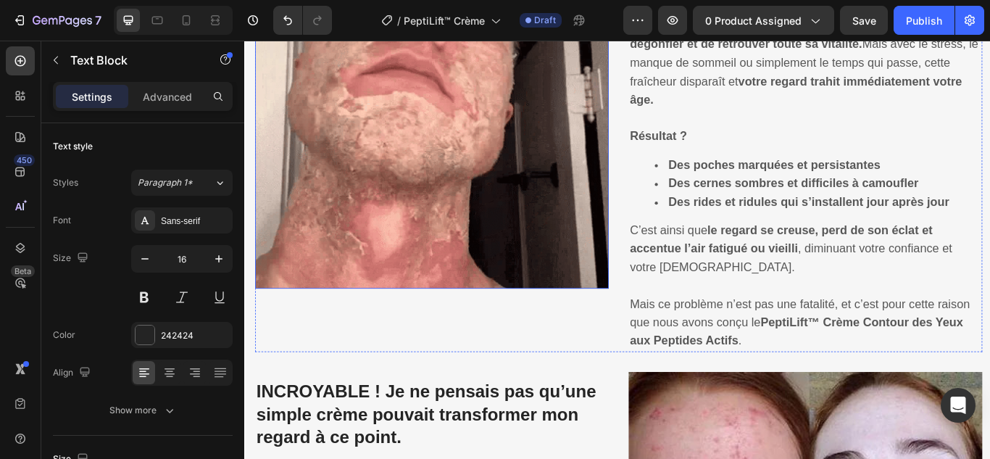
click at [355, 139] on img at bounding box center [462, 123] width 412 height 412
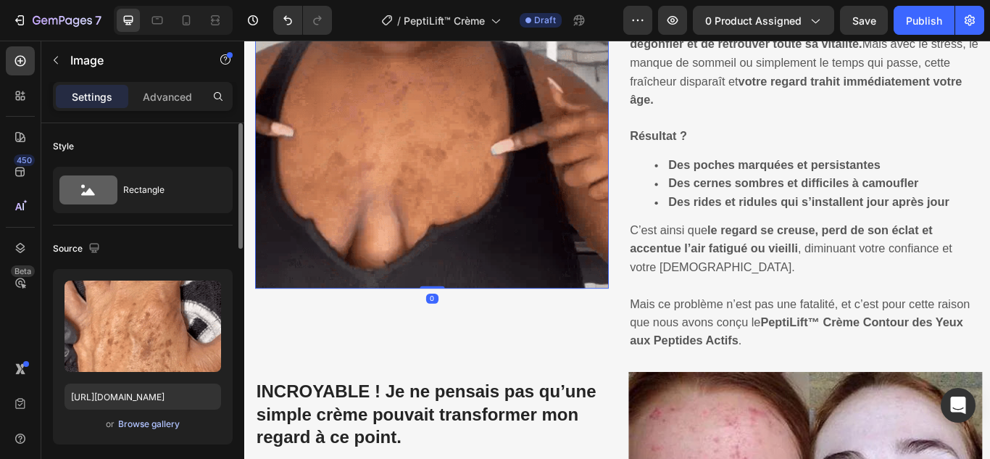
click at [135, 426] on div "Browse gallery" at bounding box center [149, 423] width 62 height 13
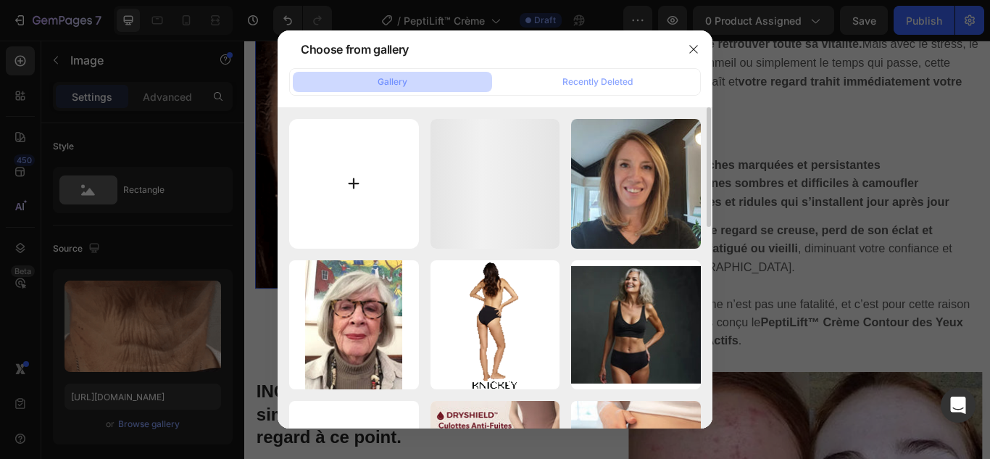
click at [363, 178] on input "file" at bounding box center [354, 184] width 130 height 130
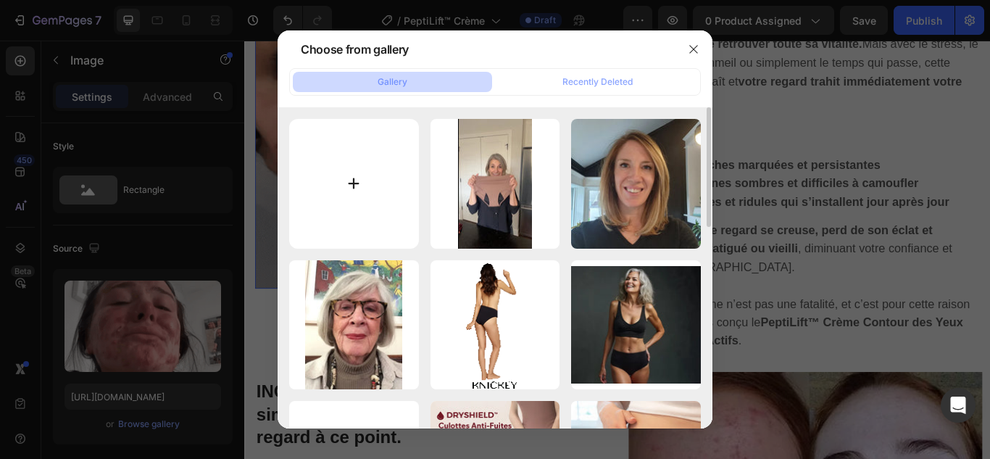
type input "C:\fakepath\1.webp"
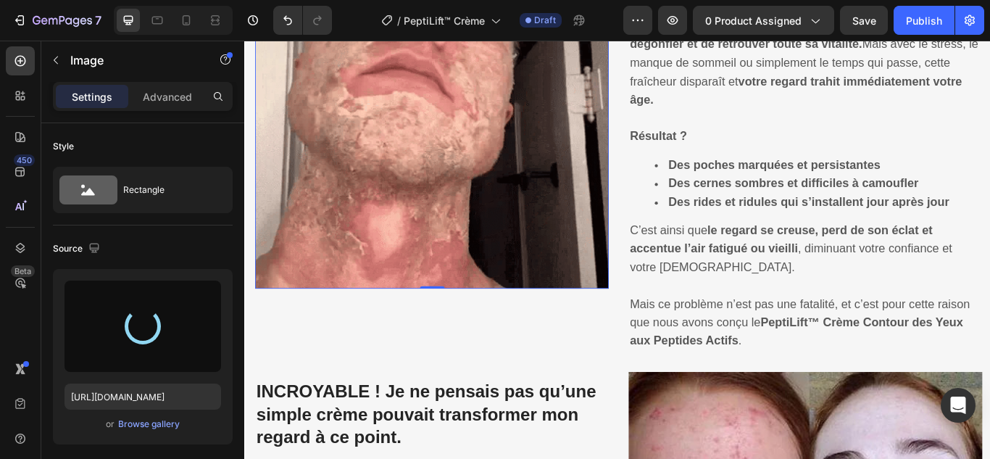
type input "[URL][DOMAIN_NAME]"
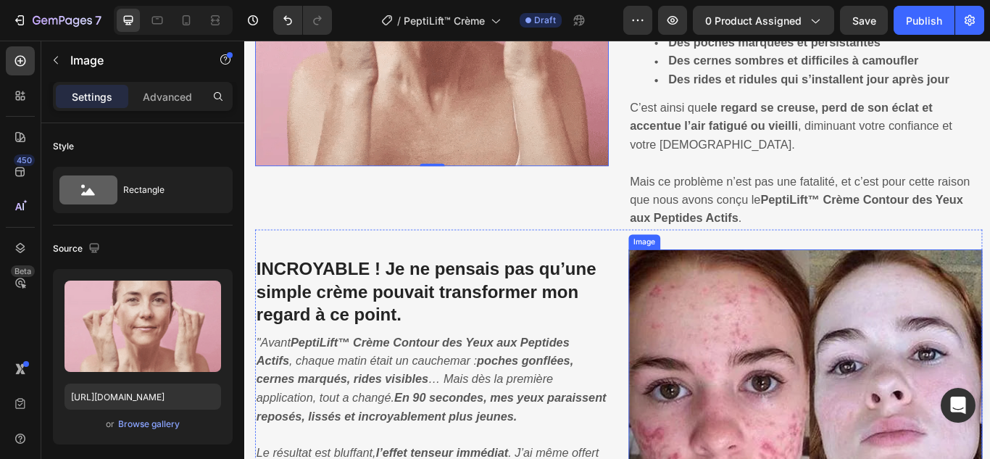
scroll to position [1514, 0]
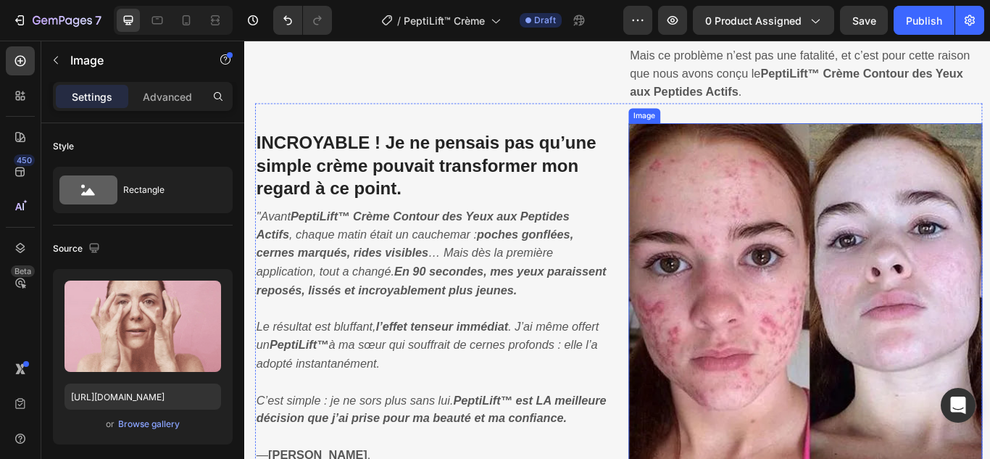
drag, startPoint x: 760, startPoint y: 348, endPoint x: 748, endPoint y: 354, distance: 13.6
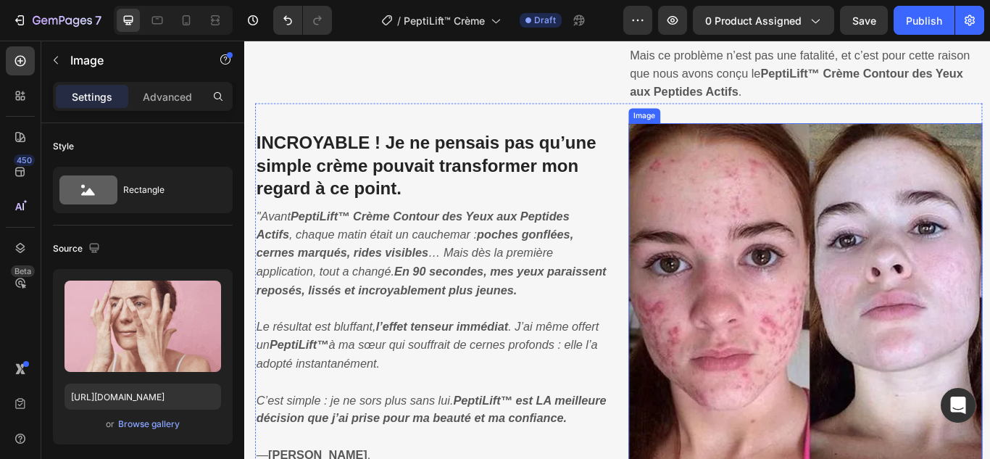
click at [760, 349] on img at bounding box center [898, 341] width 412 height 409
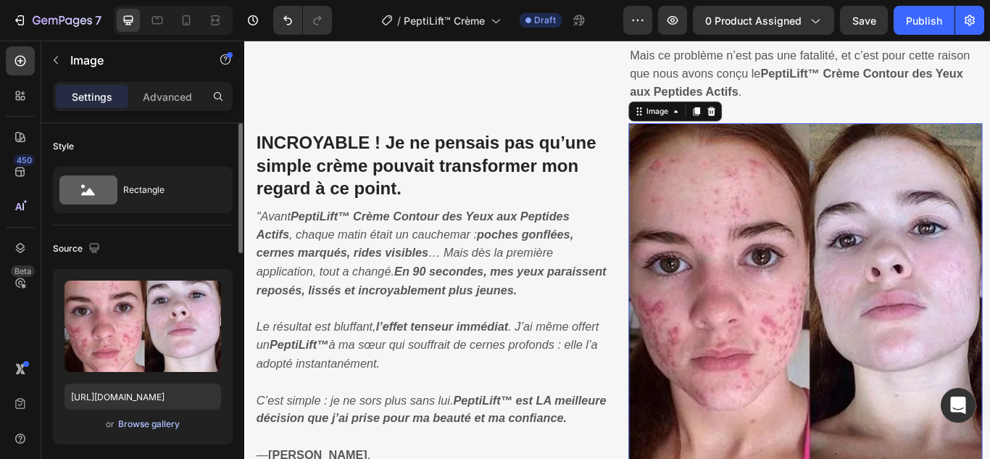
click at [162, 422] on div "Browse gallery" at bounding box center [149, 423] width 62 height 13
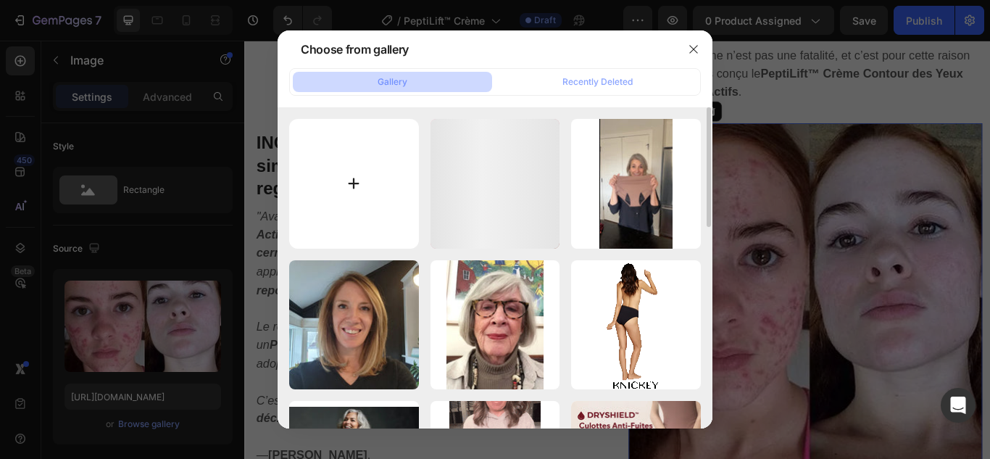
click at [354, 178] on input "file" at bounding box center [354, 184] width 130 height 130
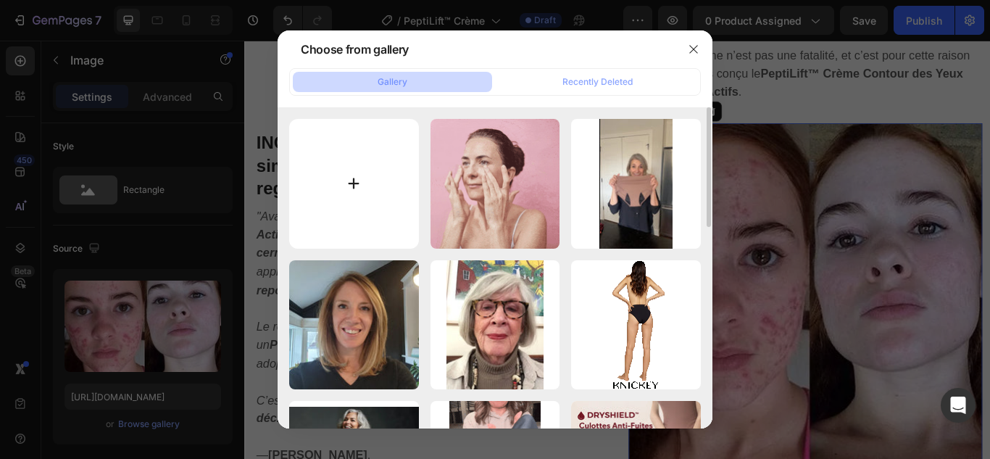
type input "C:\fakepath\2.webp"
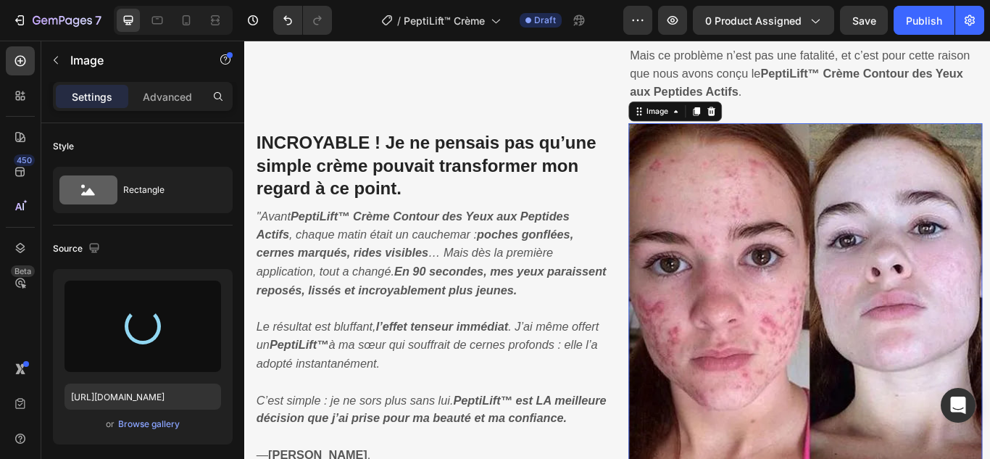
type input "[URL][DOMAIN_NAME]"
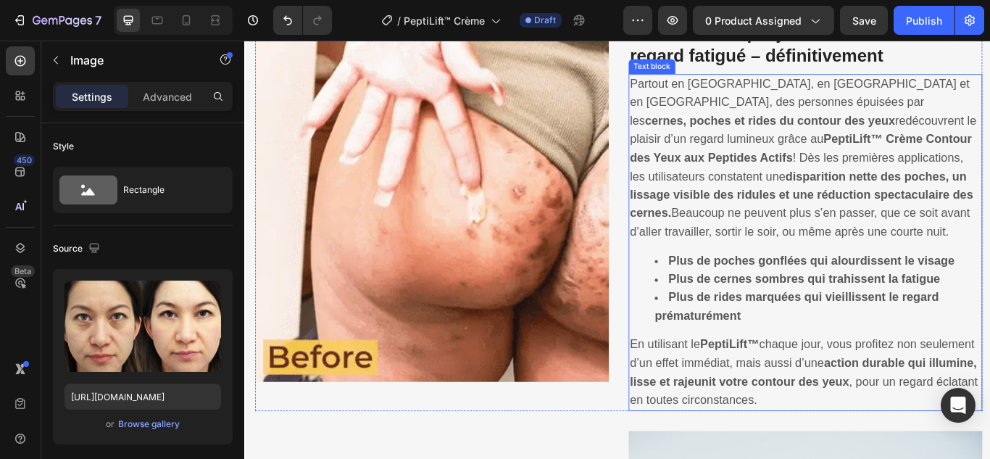
click at [509, 260] on img at bounding box center [462, 232] width 412 height 412
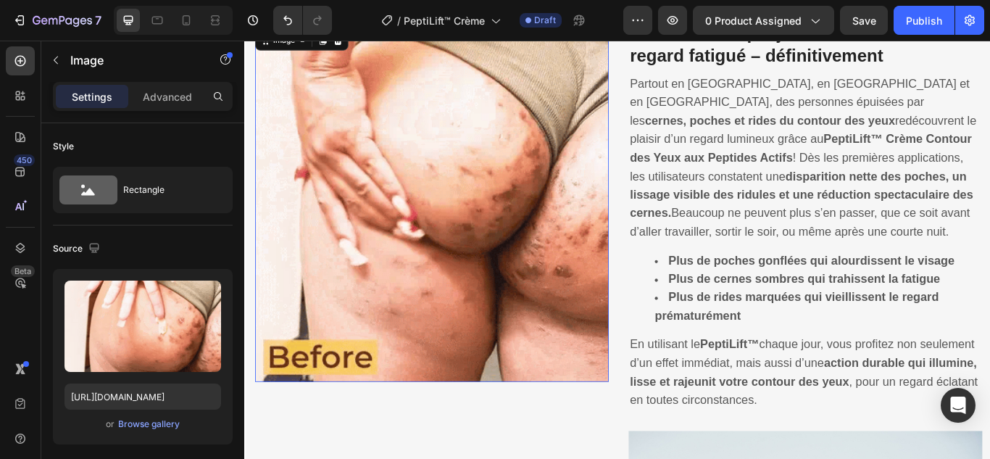
scroll to position [2166, 0]
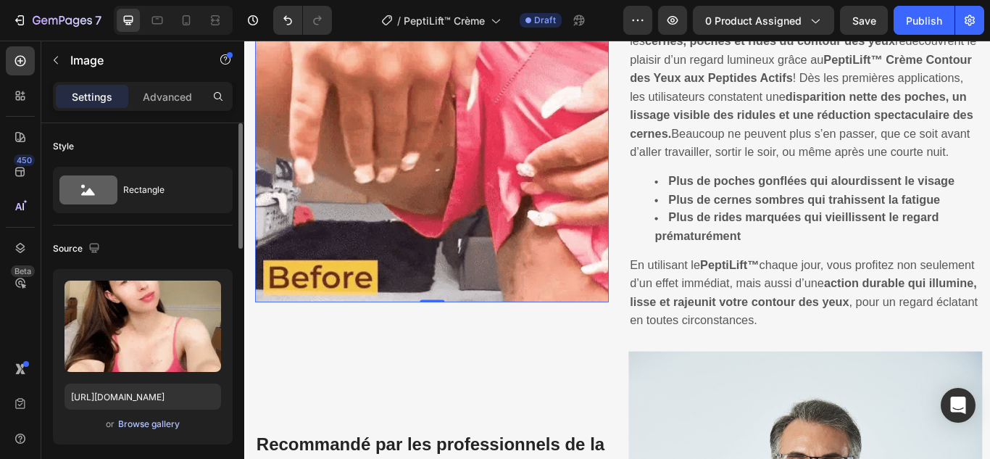
click at [171, 422] on div "Browse gallery" at bounding box center [149, 423] width 62 height 13
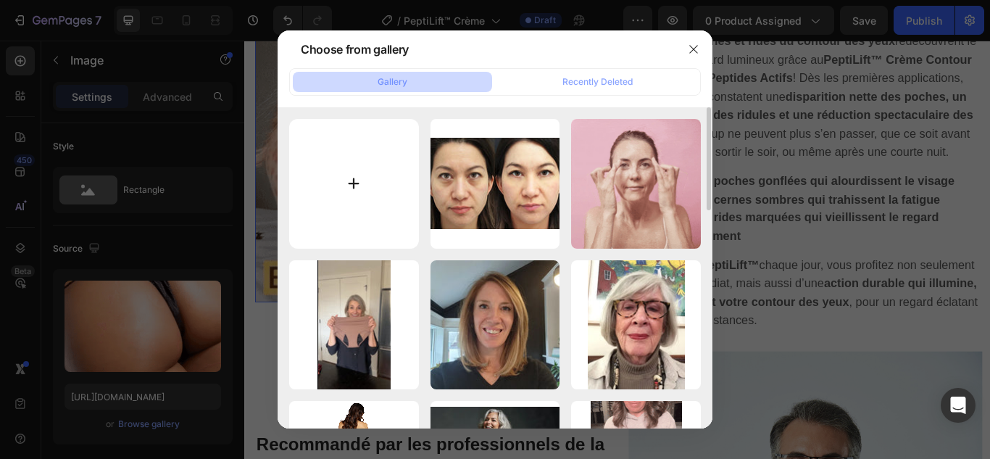
click at [354, 186] on input "file" at bounding box center [354, 184] width 130 height 130
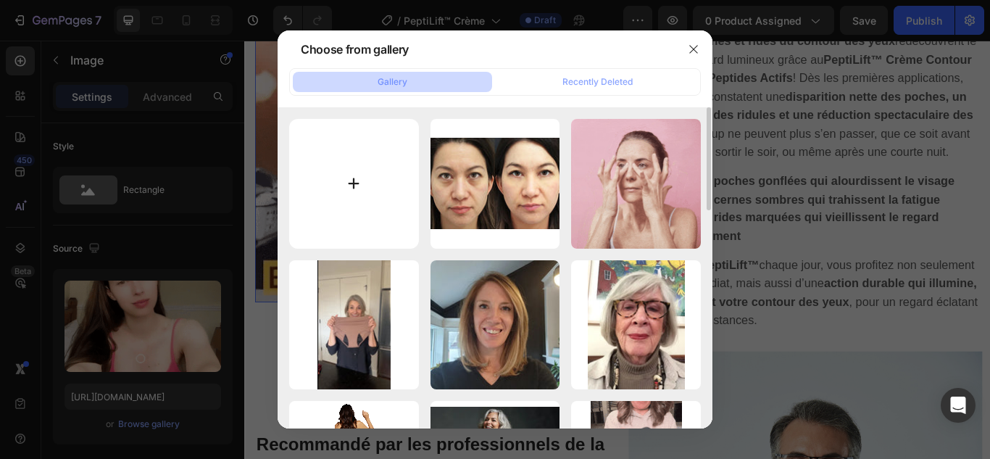
type input "C:\fakepath\3.gif"
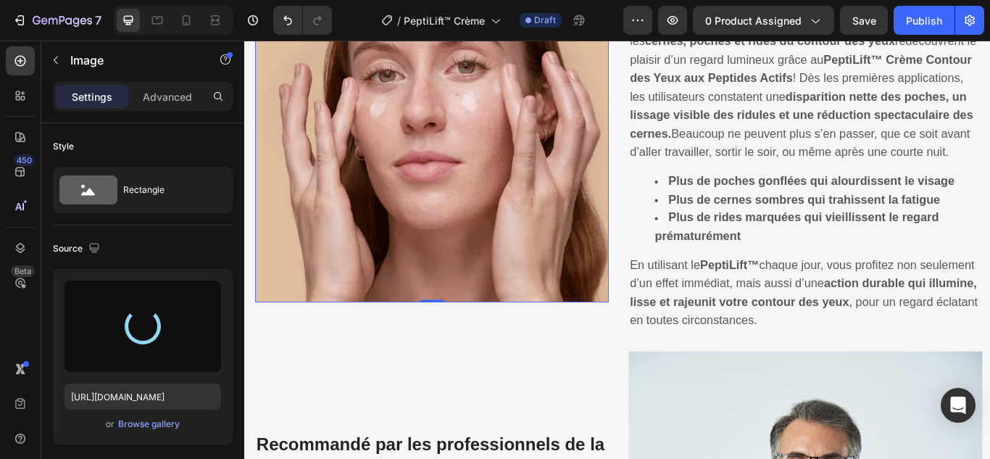
type input "[URL][DOMAIN_NAME]"
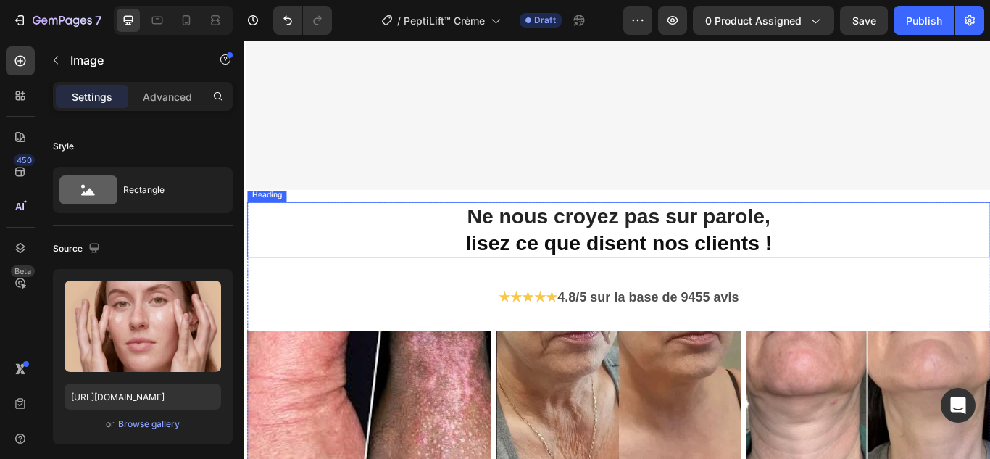
scroll to position [3326, 0]
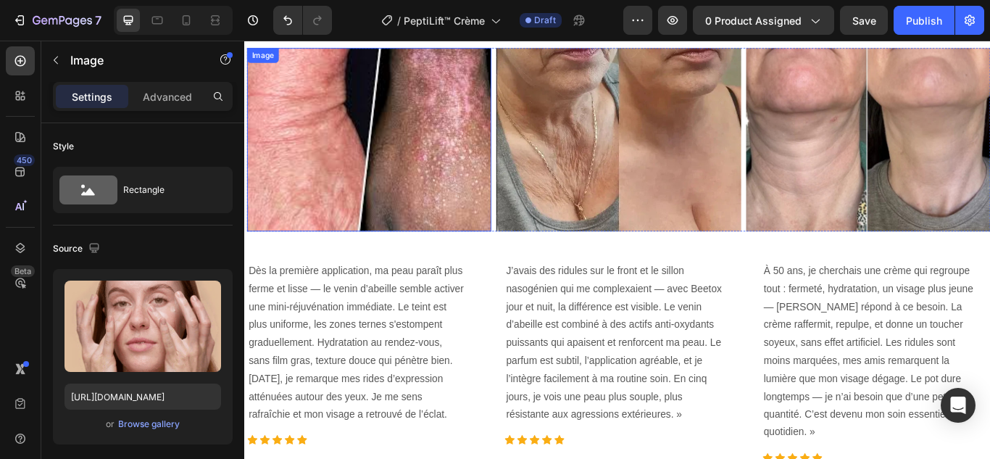
click at [438, 220] on img at bounding box center [389, 156] width 285 height 214
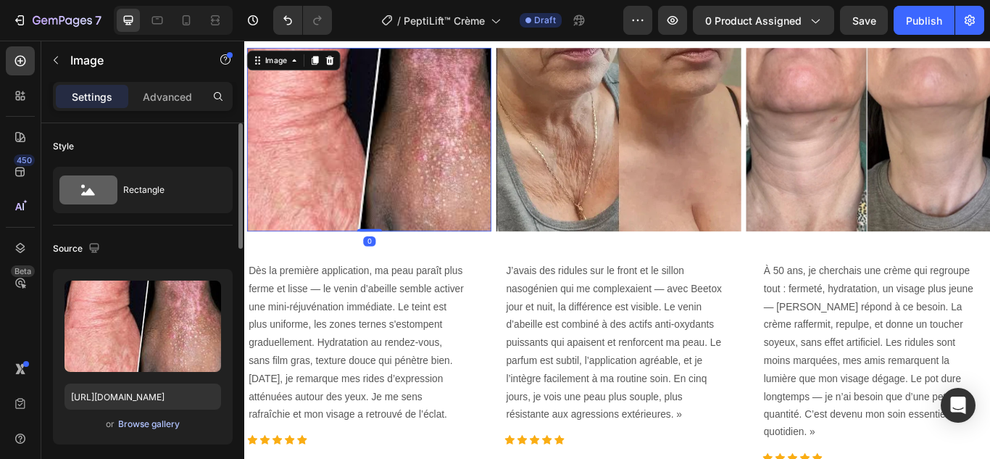
click at [162, 427] on div "Browse gallery" at bounding box center [149, 423] width 62 height 13
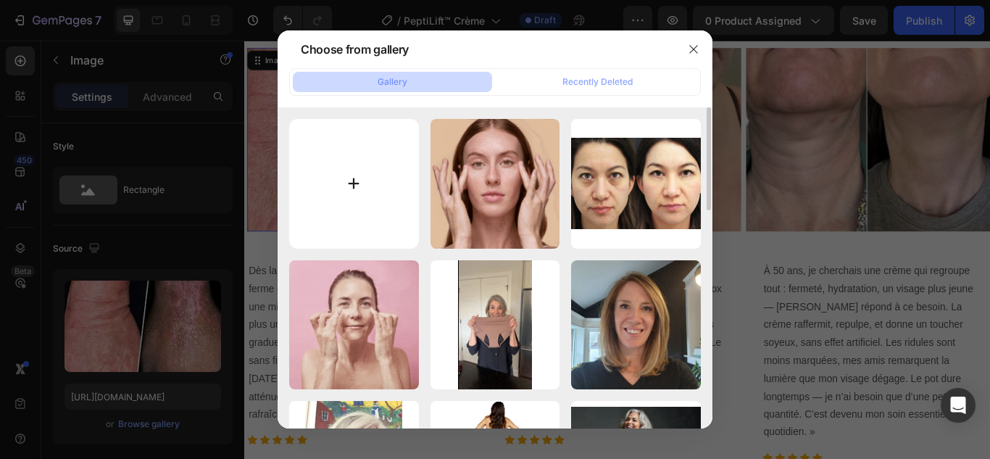
click at [356, 173] on input "file" at bounding box center [354, 184] width 130 height 130
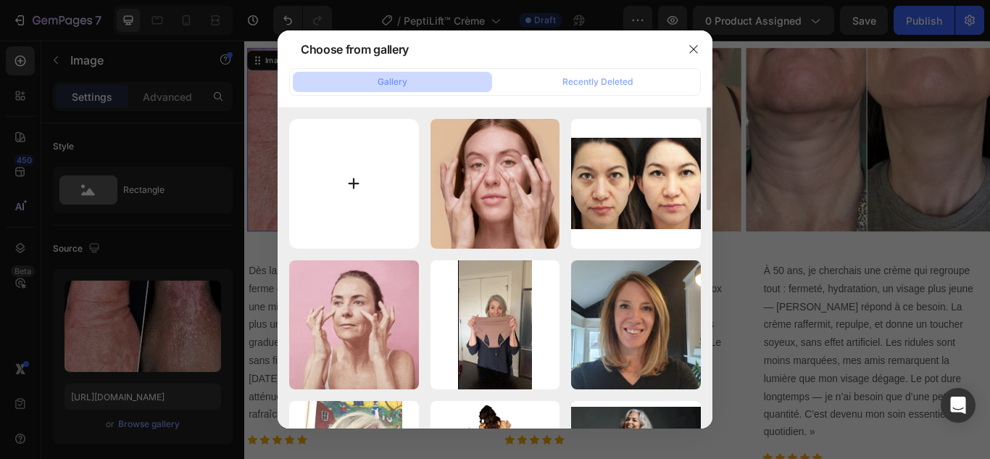
type input "C:\fakepath\4.webp"
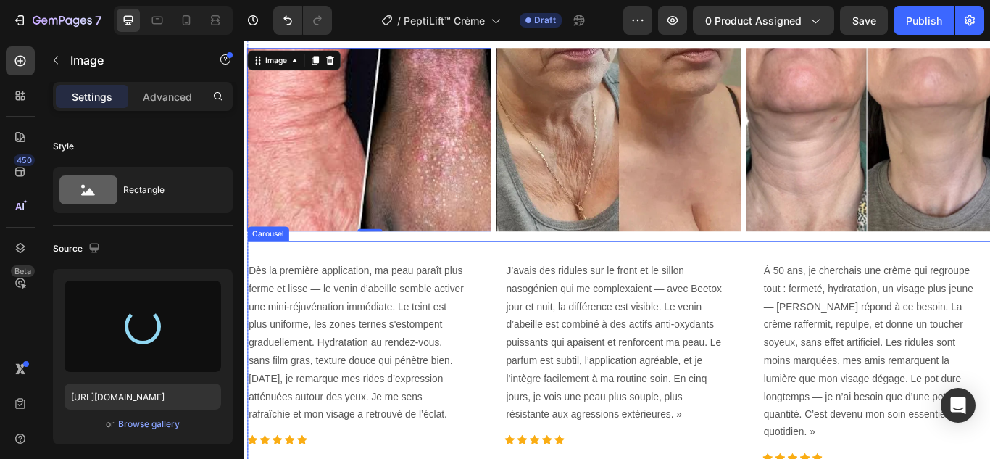
type input "[URL][DOMAIN_NAME]"
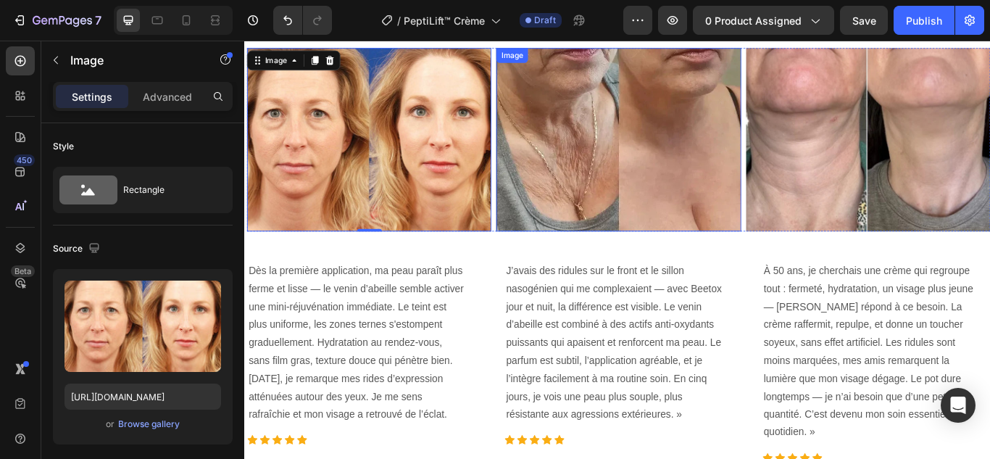
click at [684, 224] on img at bounding box center [680, 156] width 285 height 214
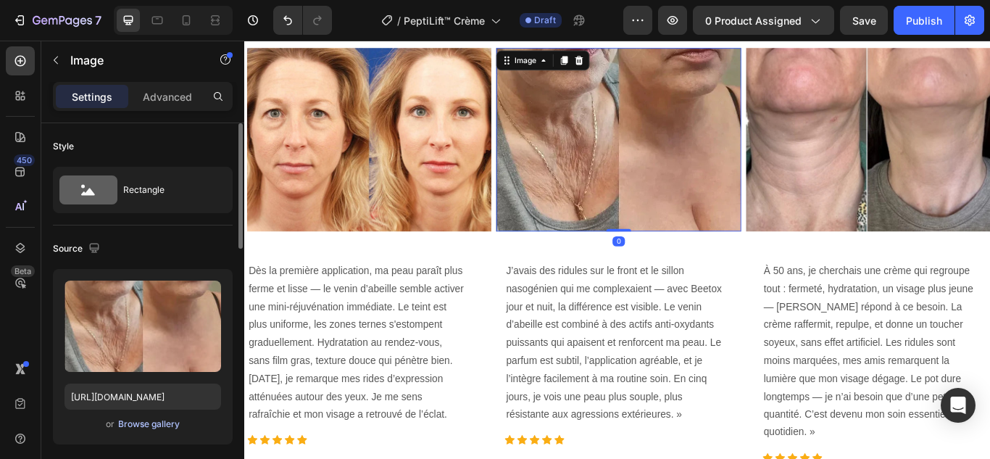
click at [162, 425] on div "Browse gallery" at bounding box center [149, 423] width 62 height 13
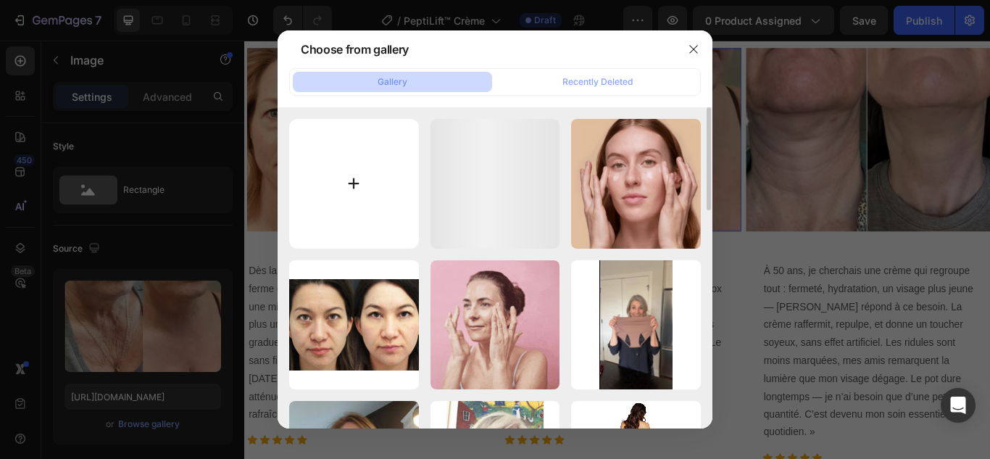
click at [349, 183] on input "file" at bounding box center [354, 184] width 130 height 130
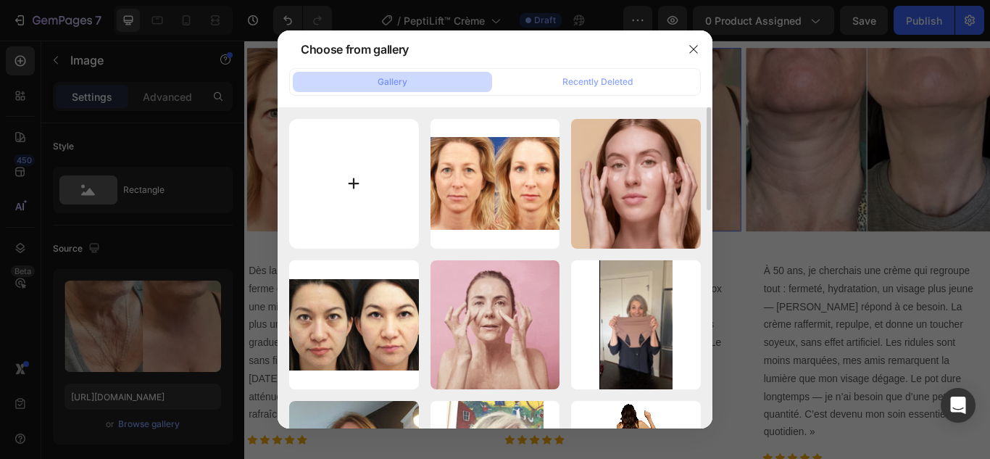
type input "C:\fakepath\5.webp"
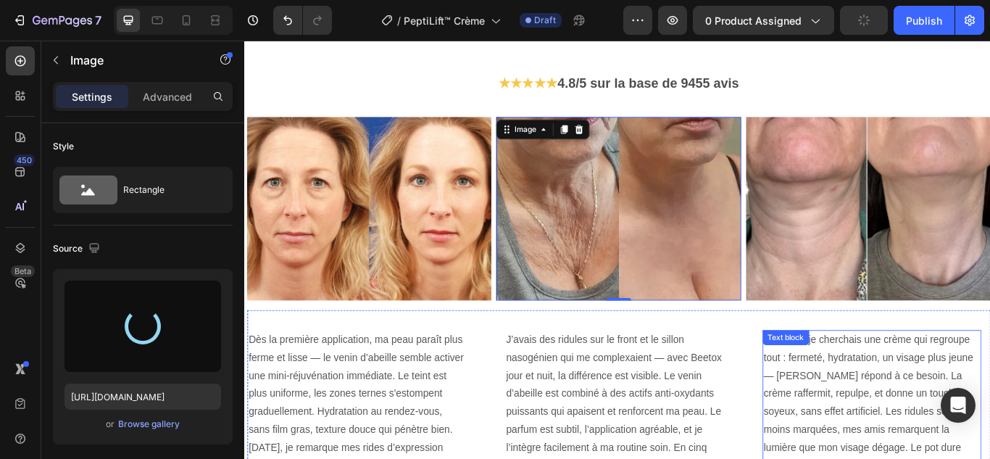
scroll to position [3181, 0]
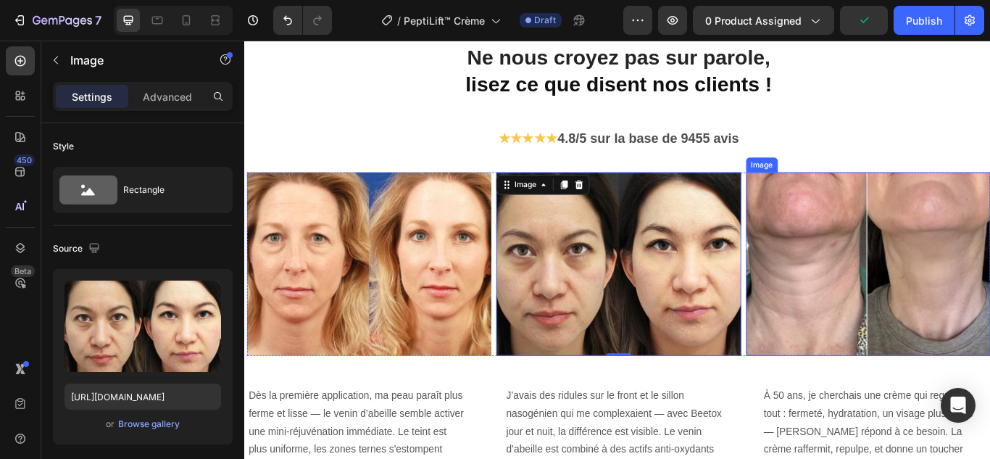
type input "[URL][DOMAIN_NAME]"
click at [953, 357] on img at bounding box center [971, 301] width 285 height 214
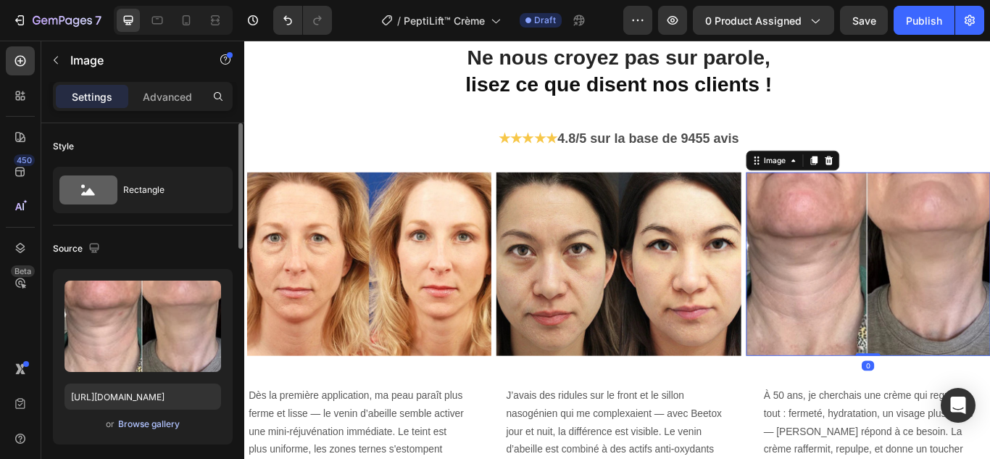
click at [130, 420] on div "Browse gallery" at bounding box center [149, 423] width 62 height 13
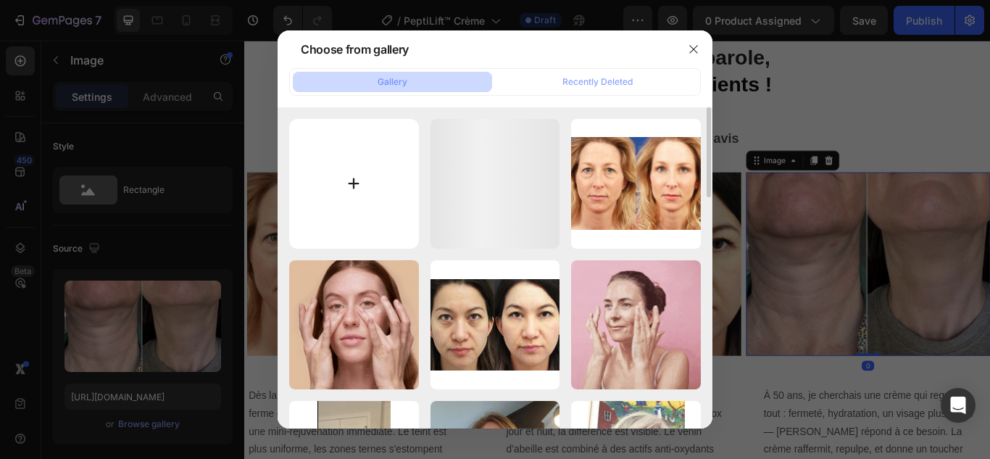
click at [349, 183] on input "file" at bounding box center [354, 184] width 130 height 130
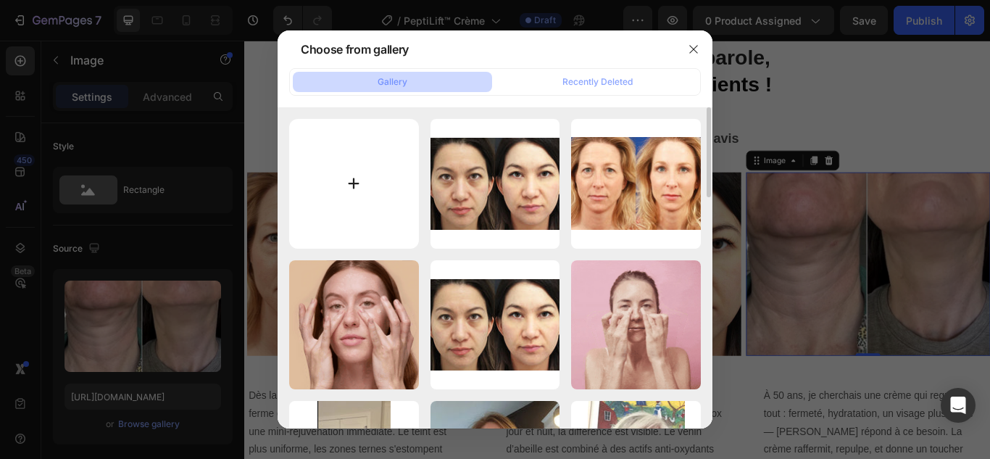
type input "C:\fakepath\6.webp"
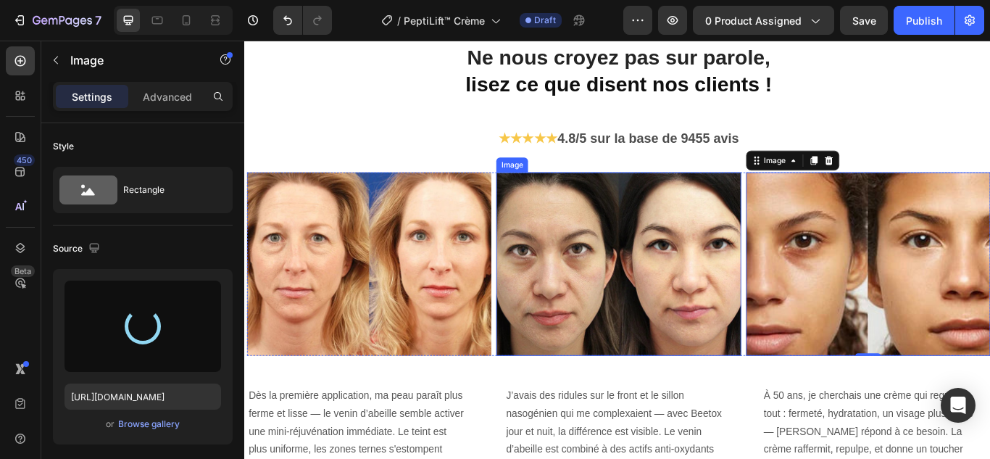
type input "[URL][DOMAIN_NAME]"
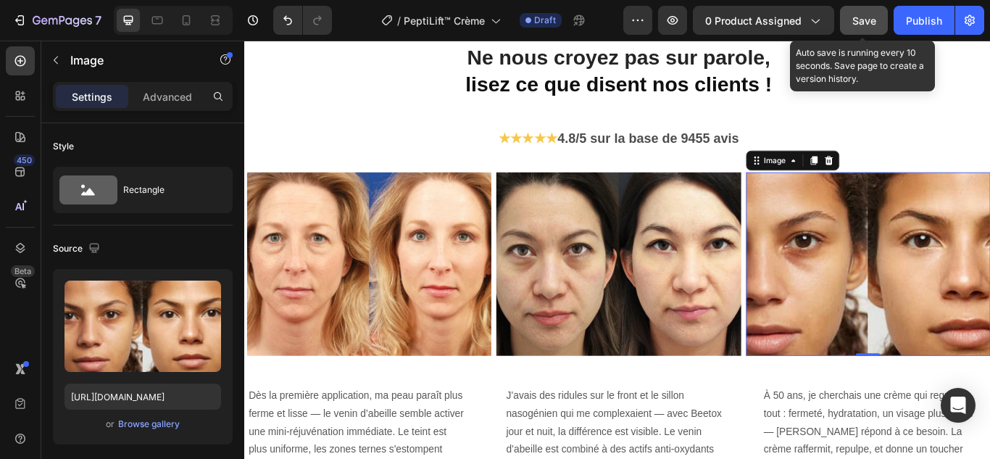
click at [862, 30] on button "Save" at bounding box center [864, 20] width 48 height 29
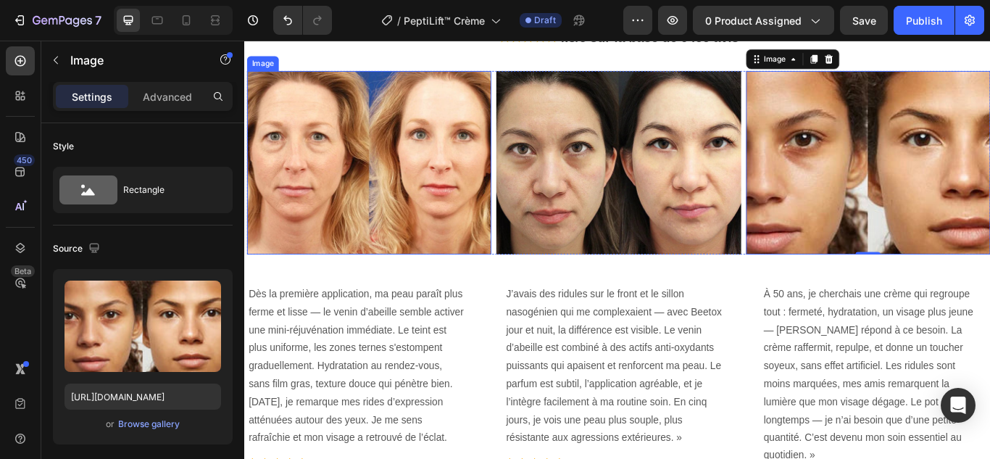
scroll to position [3398, 0]
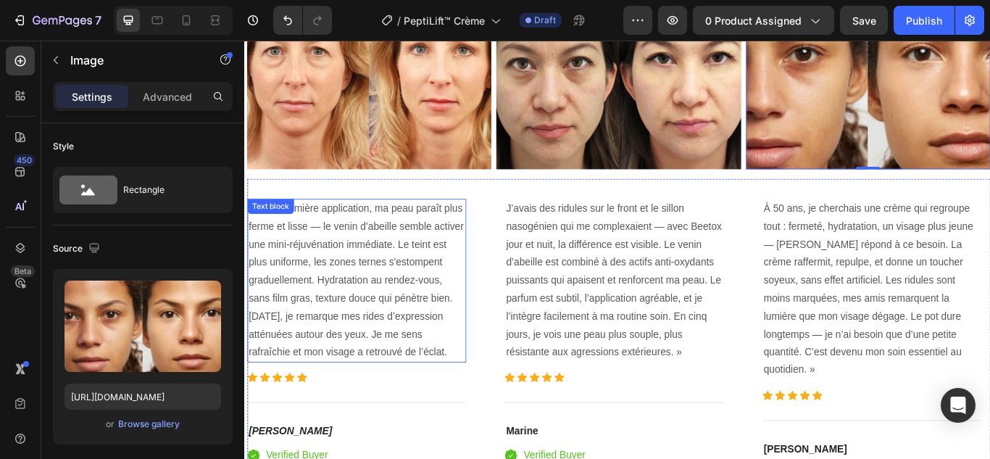
click at [380, 306] on p "Dès la première application, ma peau paraît plus ferme et lisse — le venin d’ab…" at bounding box center [375, 321] width 252 height 188
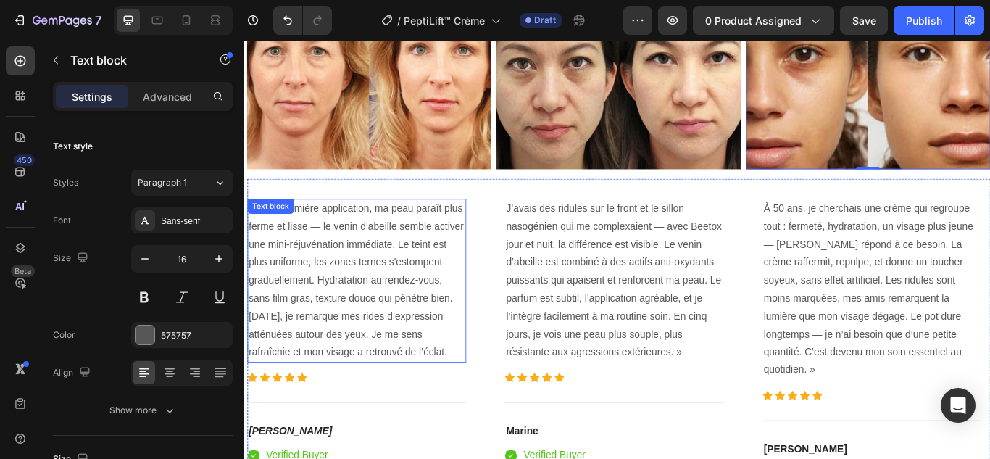
click at [380, 306] on p "Dès la première application, ma peau paraît plus ferme et lisse — le venin d’ab…" at bounding box center [375, 321] width 252 height 188
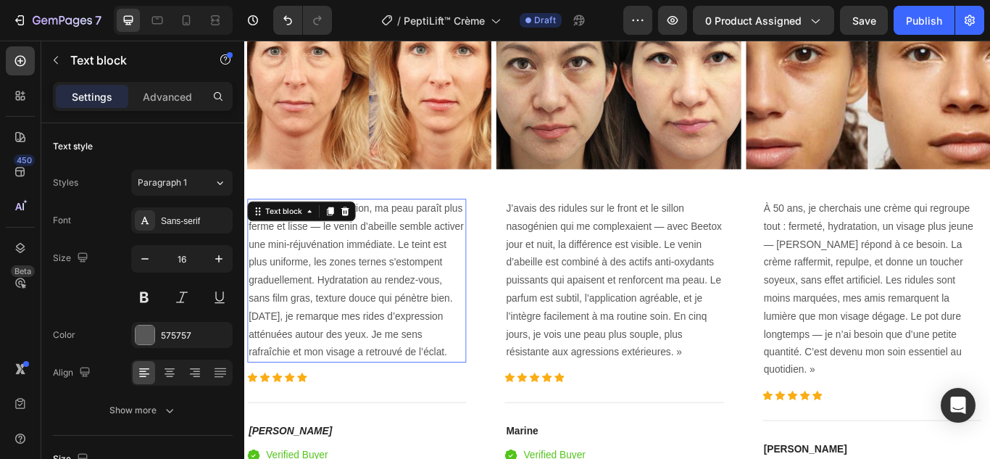
click at [380, 306] on p "Dès la première application, ma peau paraît plus ferme et lisse — le venin d’ab…" at bounding box center [375, 321] width 252 height 188
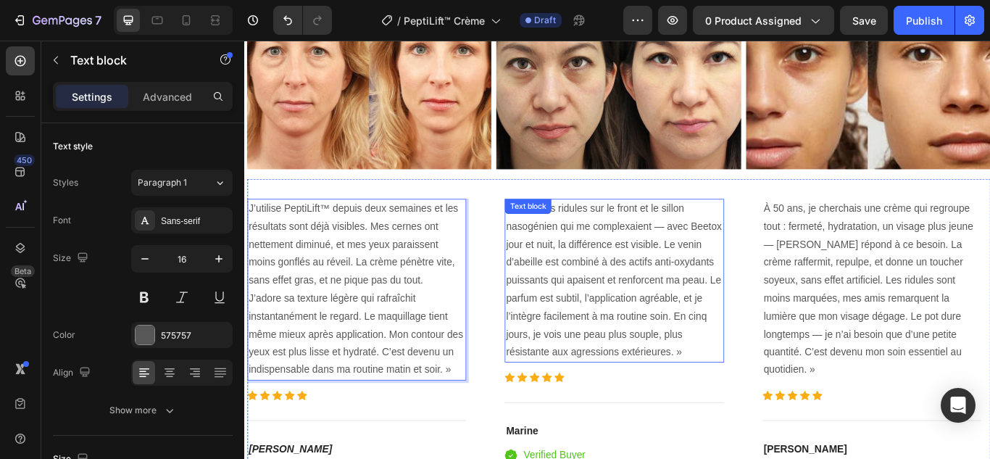
click at [617, 349] on p "J’avais des ridules sur le front et le sillon nasogénien qui me complexaient — …" at bounding box center [674, 321] width 252 height 188
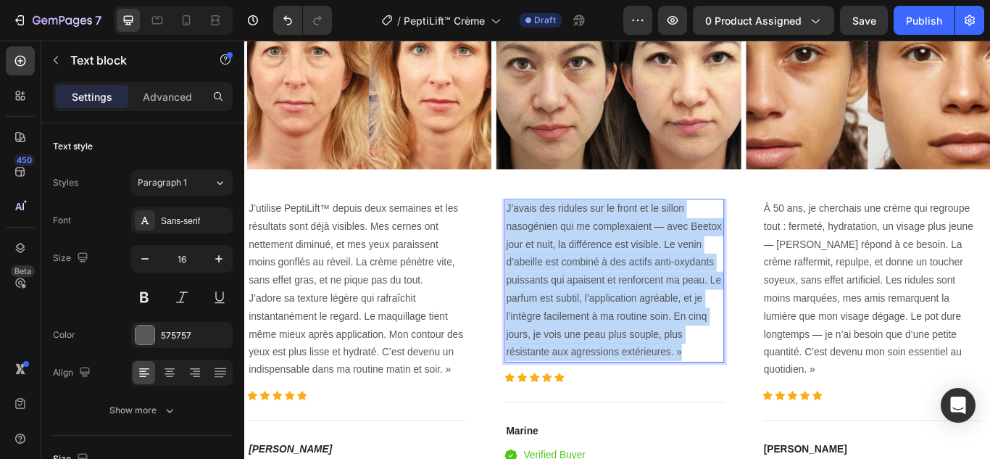
click at [617, 349] on p "J’avais des ridules sur le front et le sillon nasogénien qui me complexaient — …" at bounding box center [674, 321] width 252 height 188
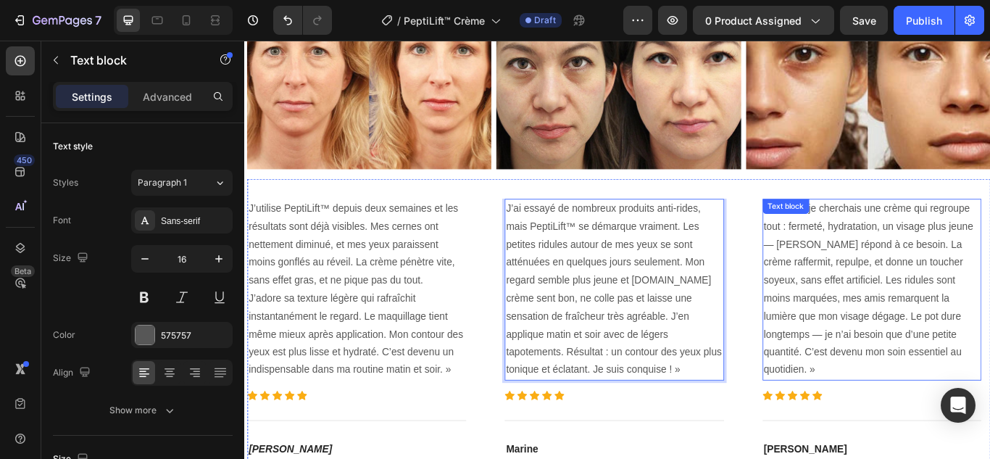
click at [968, 287] on p "À 50 ans, je cherchais une crème qui regroupe tout : fermeté, hydratation, un v…" at bounding box center [975, 331] width 252 height 209
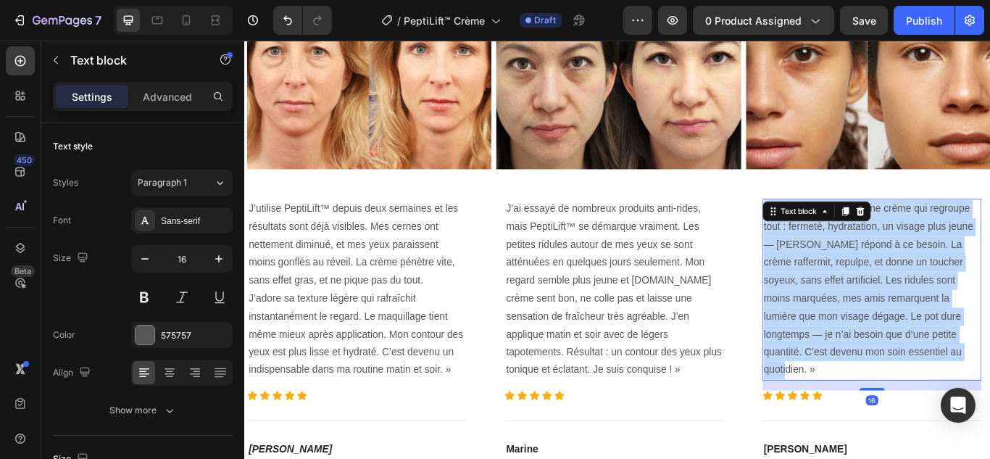
click at [968, 287] on p "À 50 ans, je cherchais une crème qui regroupe tout : fermeté, hydratation, un v…" at bounding box center [975, 331] width 252 height 209
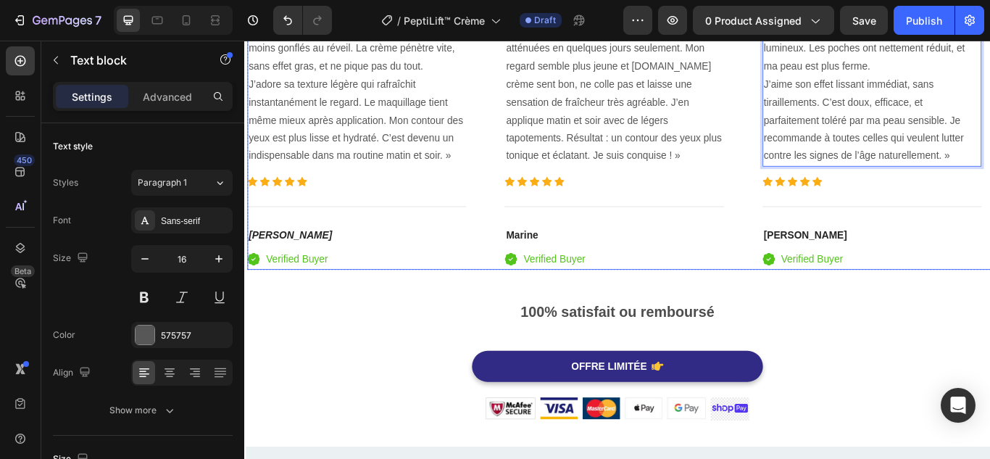
scroll to position [3688, 0]
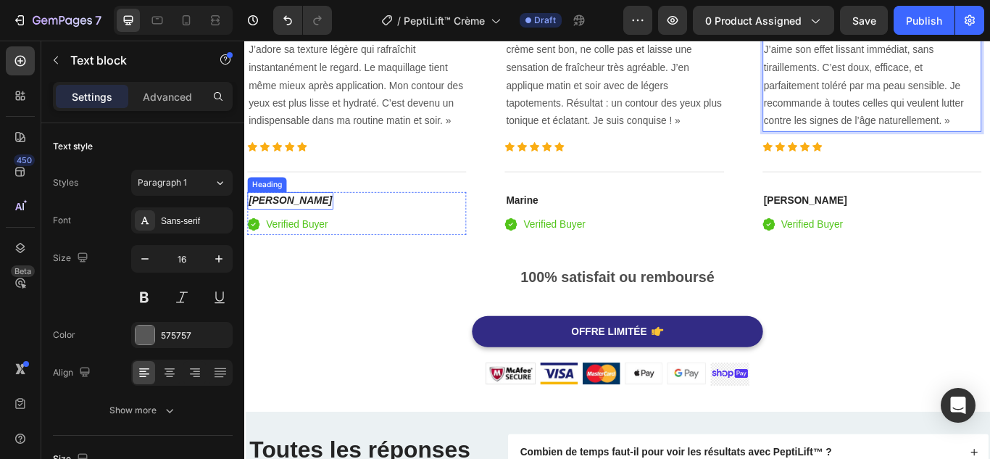
click at [306, 220] on h4 "[PERSON_NAME]" at bounding box center [297, 227] width 100 height 20
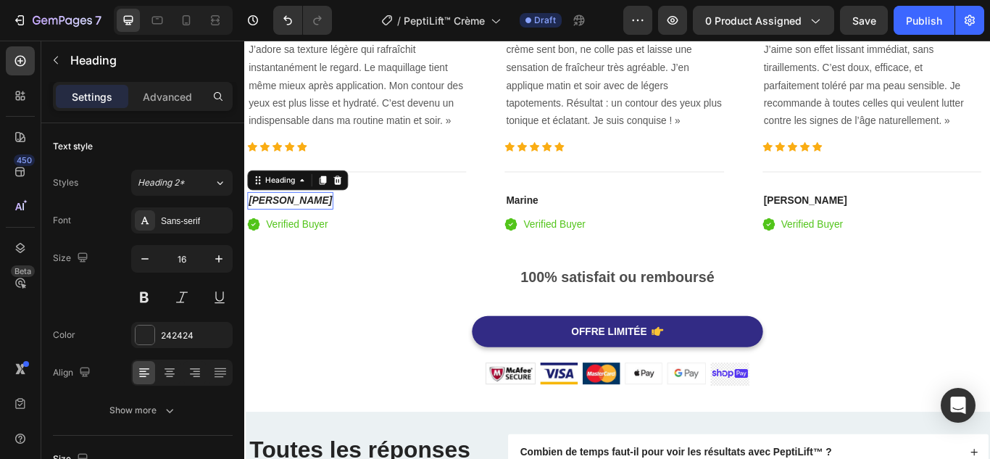
click at [306, 220] on h4 "[PERSON_NAME]" at bounding box center [297, 227] width 100 height 20
click at [306, 220] on p "[PERSON_NAME]" at bounding box center [297, 227] width 97 height 17
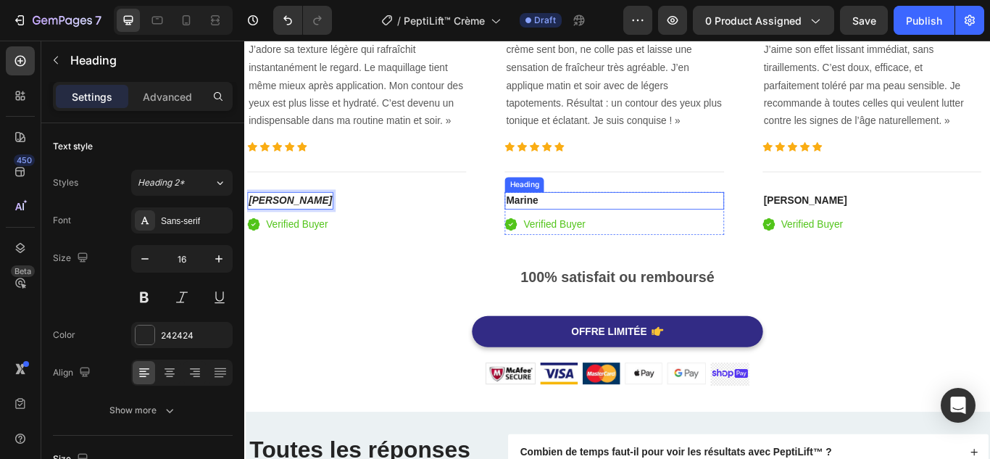
click at [588, 219] on h4 "Marine" at bounding box center [674, 227] width 255 height 20
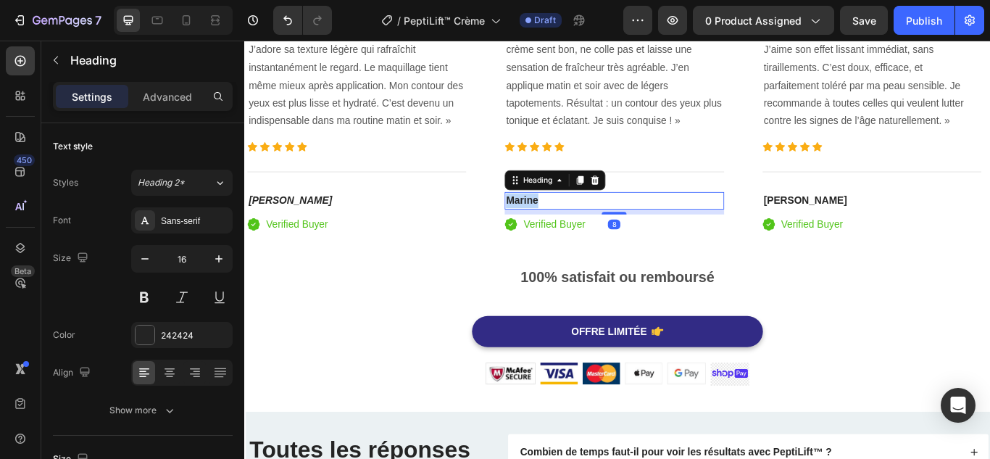
click at [588, 219] on p "Marine" at bounding box center [674, 227] width 252 height 17
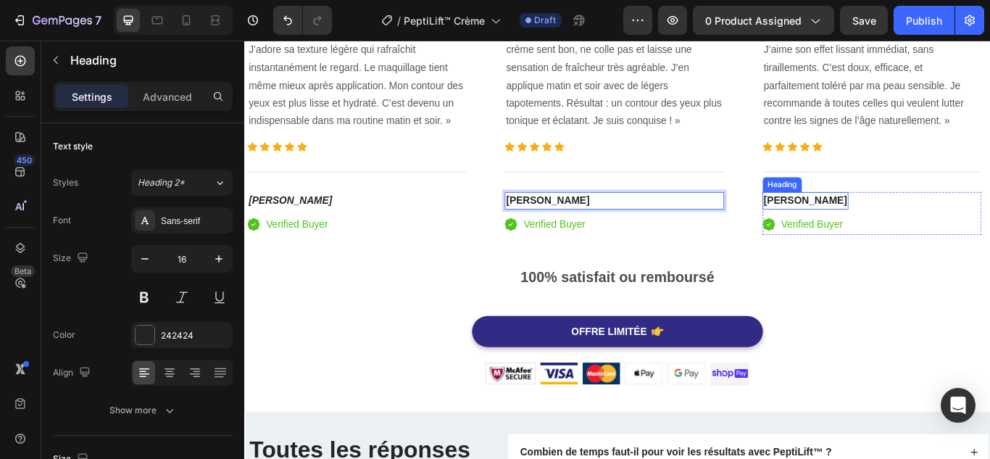
click at [861, 222] on strong "[PERSON_NAME]" at bounding box center [897, 227] width 97 height 12
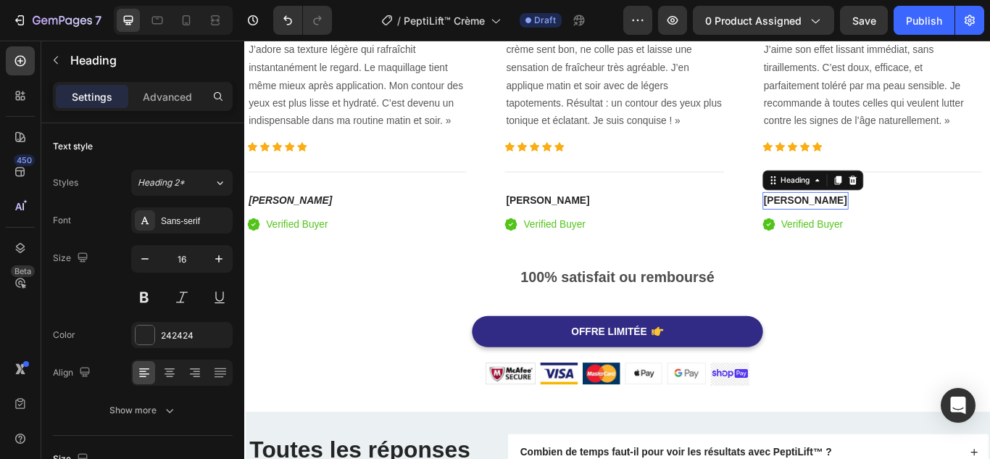
click at [861, 222] on strong "[PERSON_NAME]" at bounding box center [897, 227] width 97 height 12
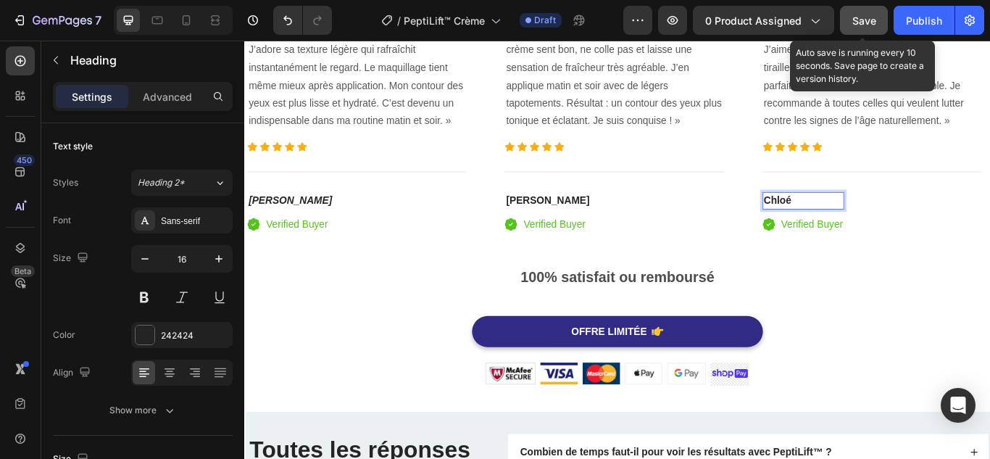
click at [858, 30] on button "Save" at bounding box center [864, 20] width 48 height 29
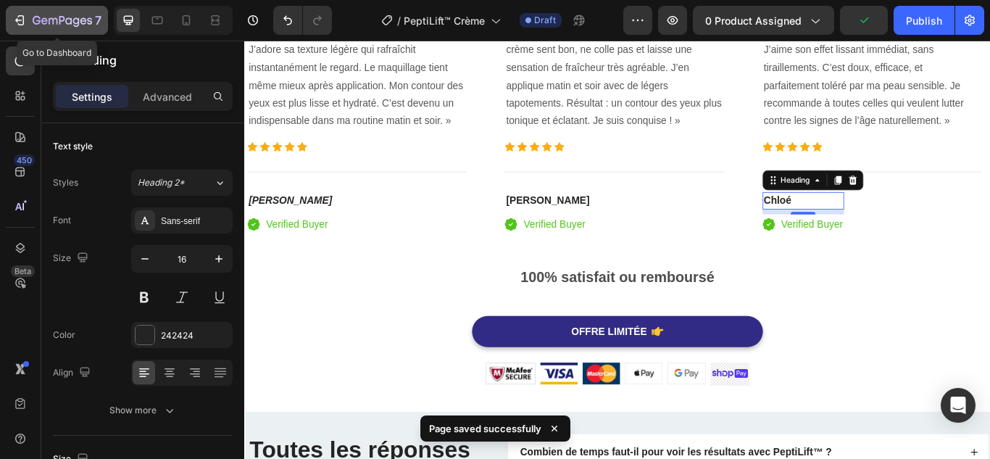
click at [20, 17] on icon "button" at bounding box center [19, 20] width 14 height 14
